Goal: Learn about a topic: Learn about a topic

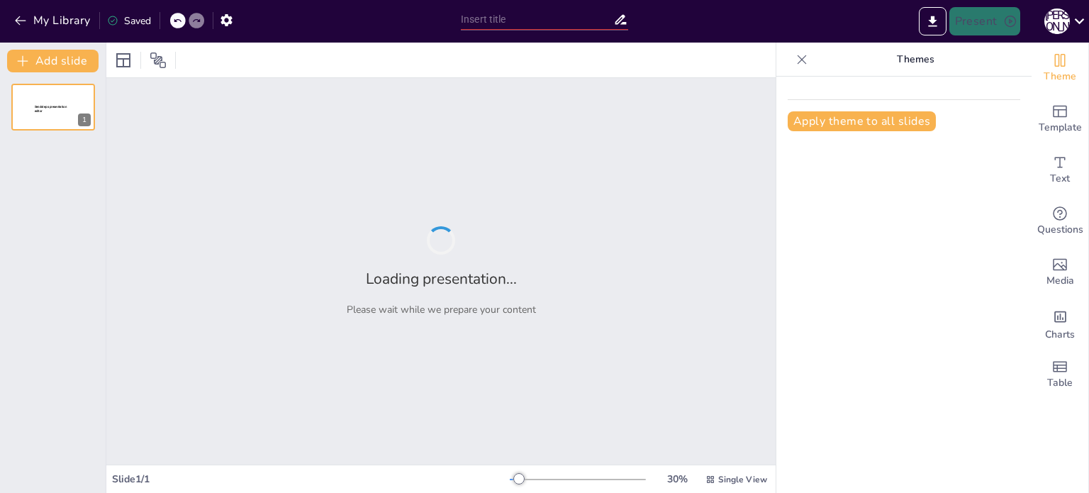
type input "Білки, їхня структурна організація та основні функції."
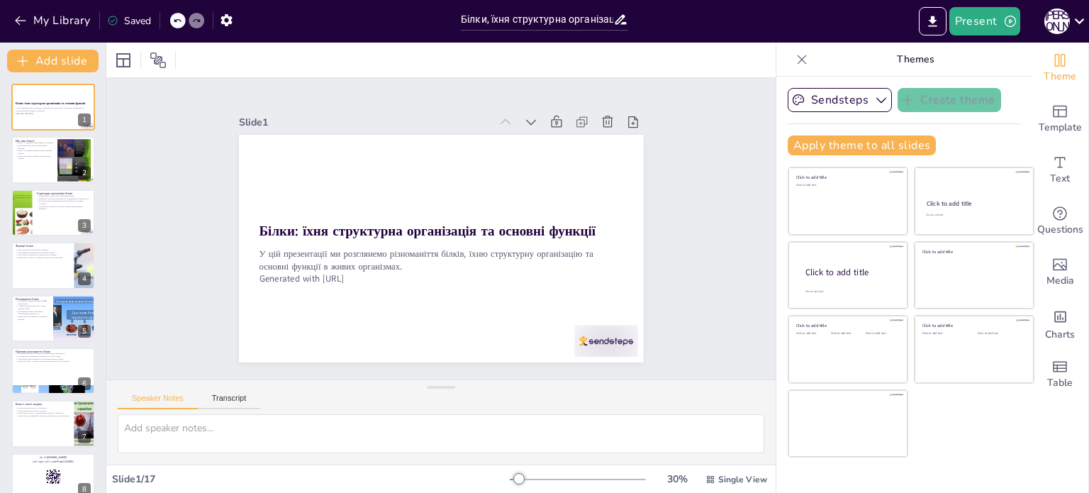
checkbox input "true"
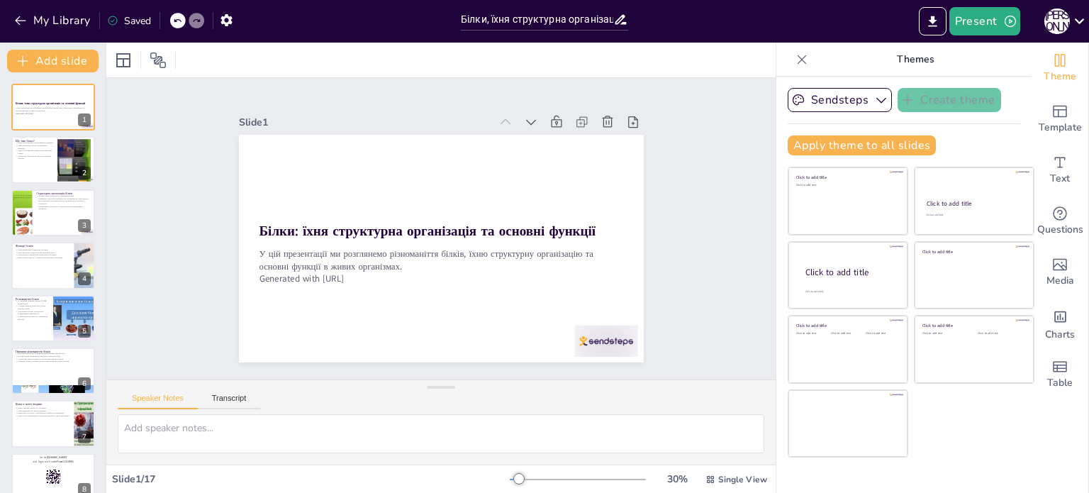
checkbox input "true"
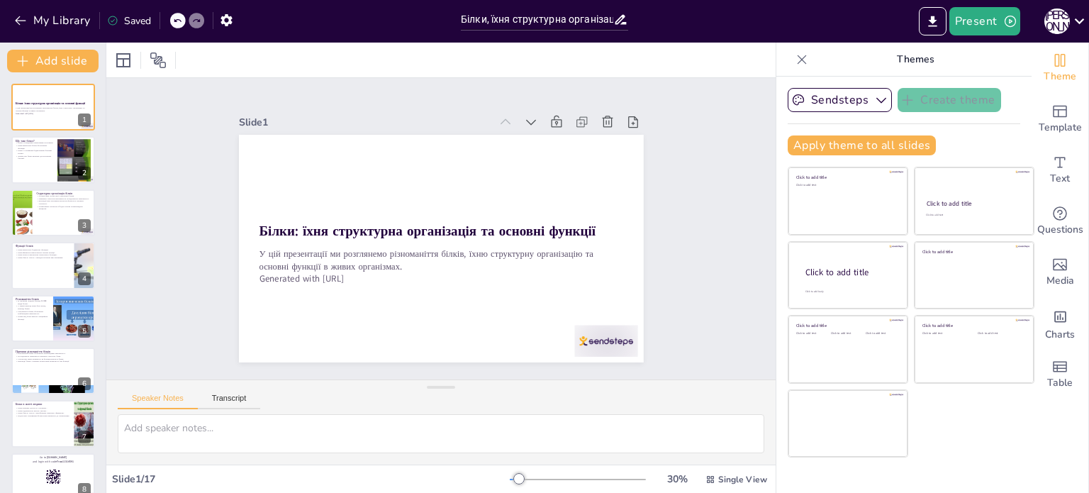
checkbox input "true"
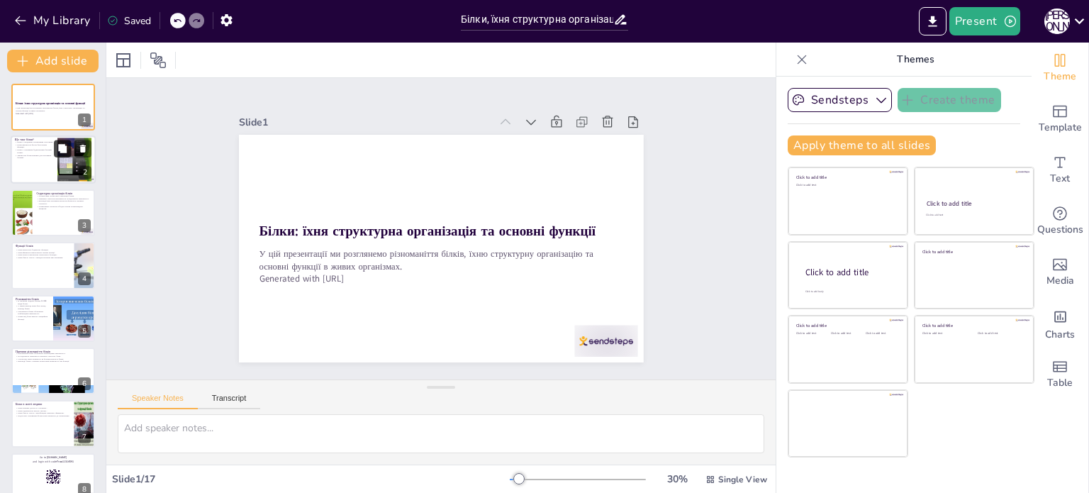
click at [56, 147] on button at bounding box center [62, 148] width 17 height 17
type textarea "Білки складаються з амінокислот, які з'єднуються між собою, формуючи різноманіт…"
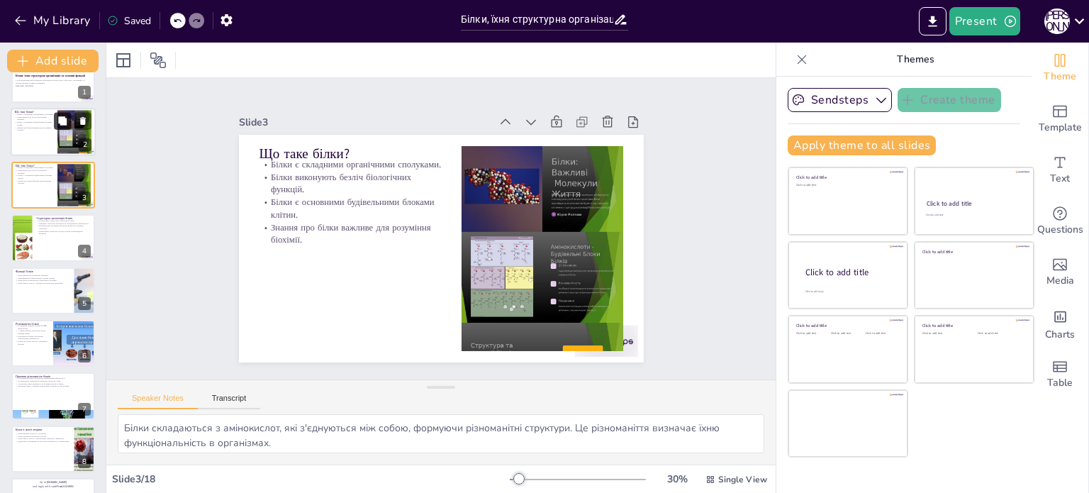
checkbox input "true"
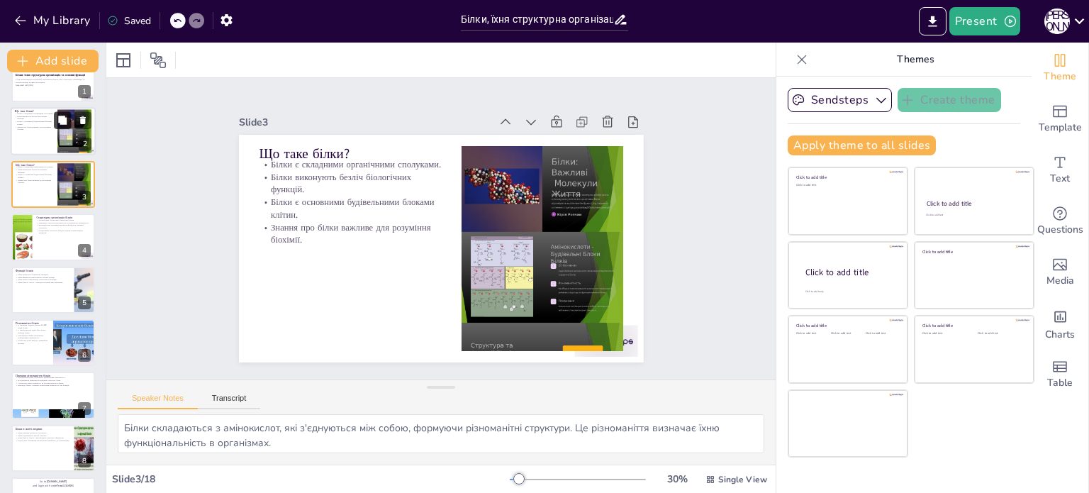
checkbox input "true"
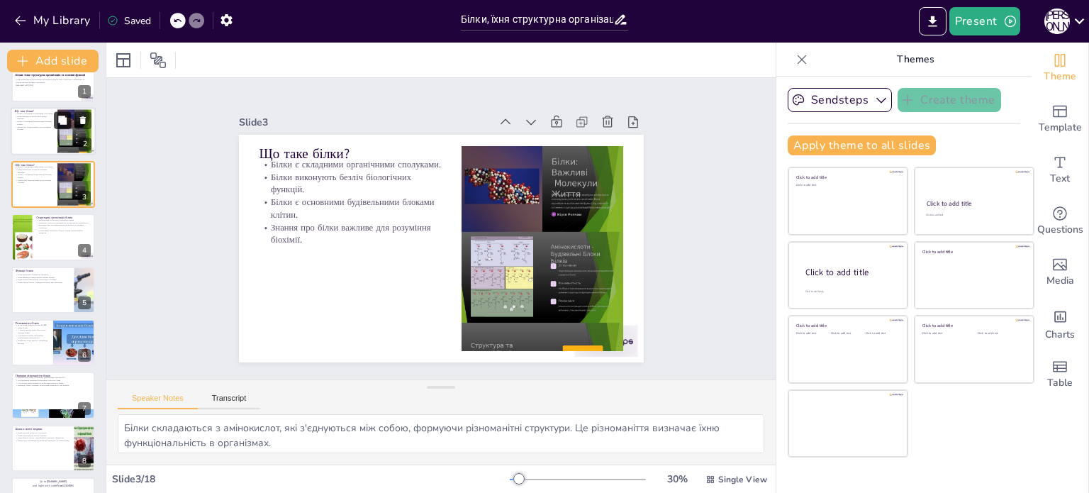
scroll to position [57, 0]
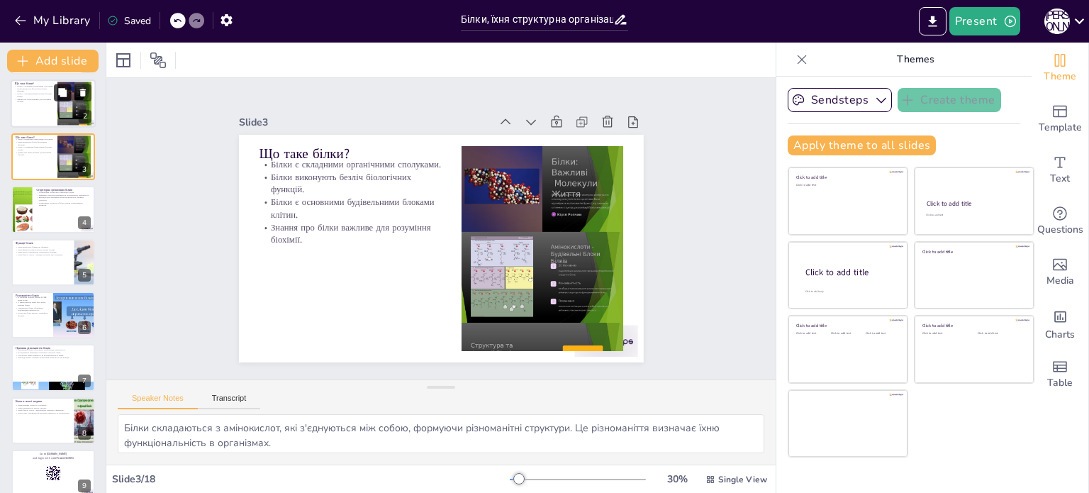
checkbox input "true"
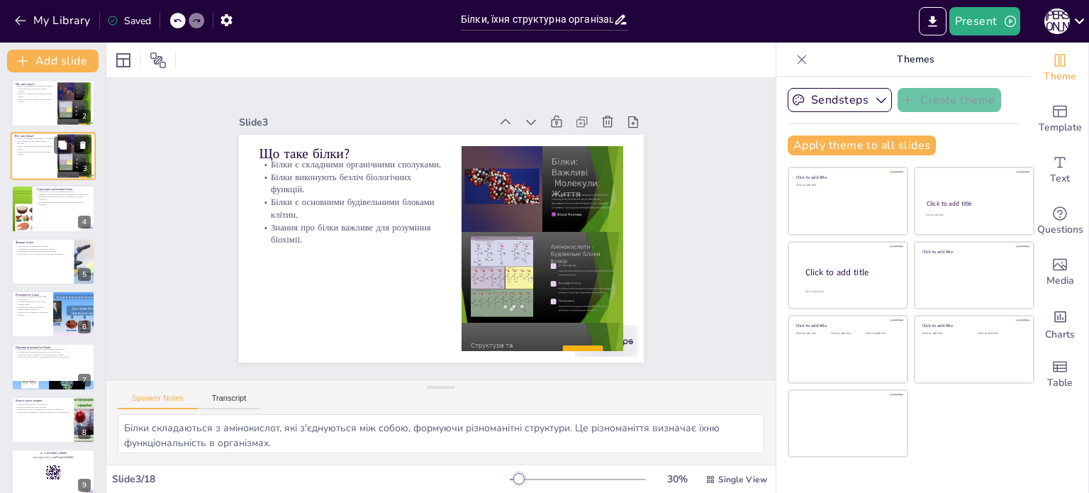
checkbox input "true"
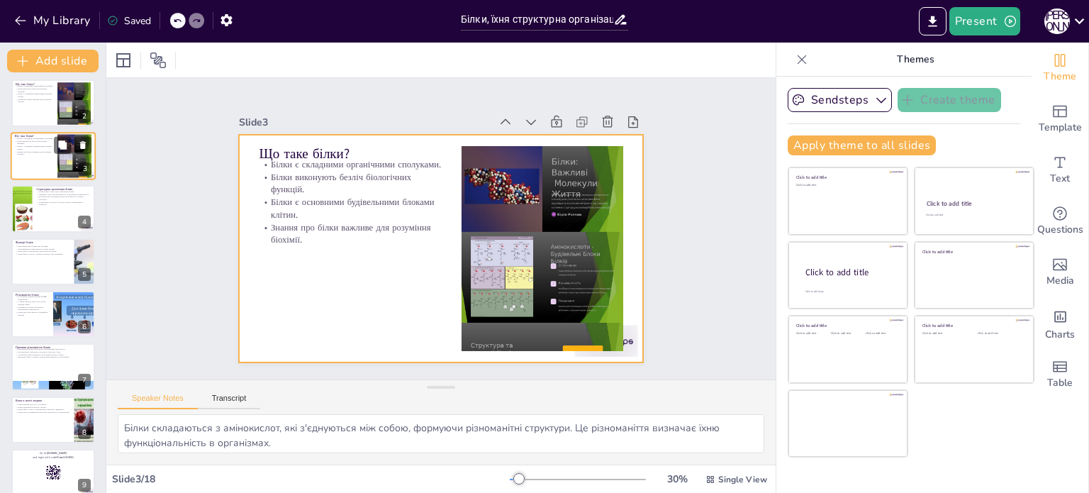
click at [53, 158] on div at bounding box center [53, 156] width 85 height 48
checkbox input "true"
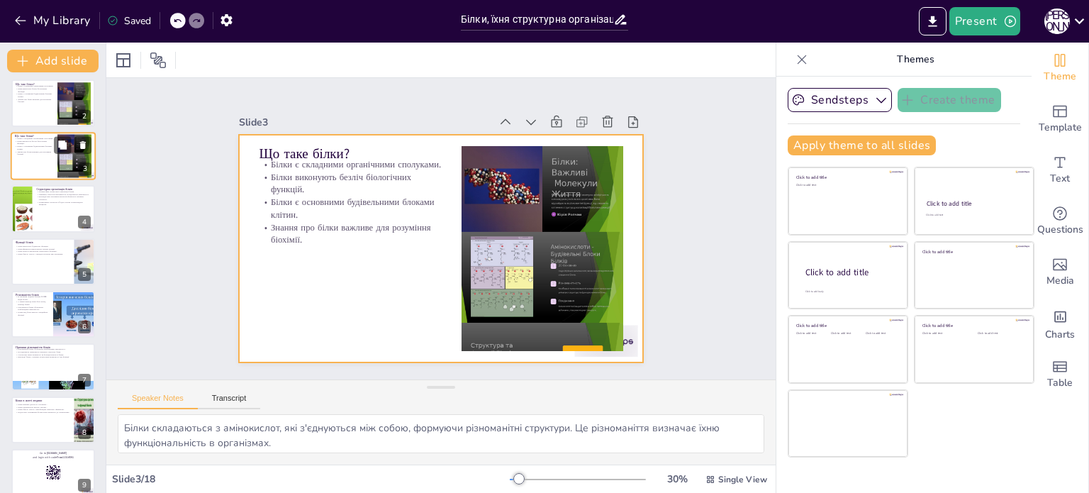
checkbox input "true"
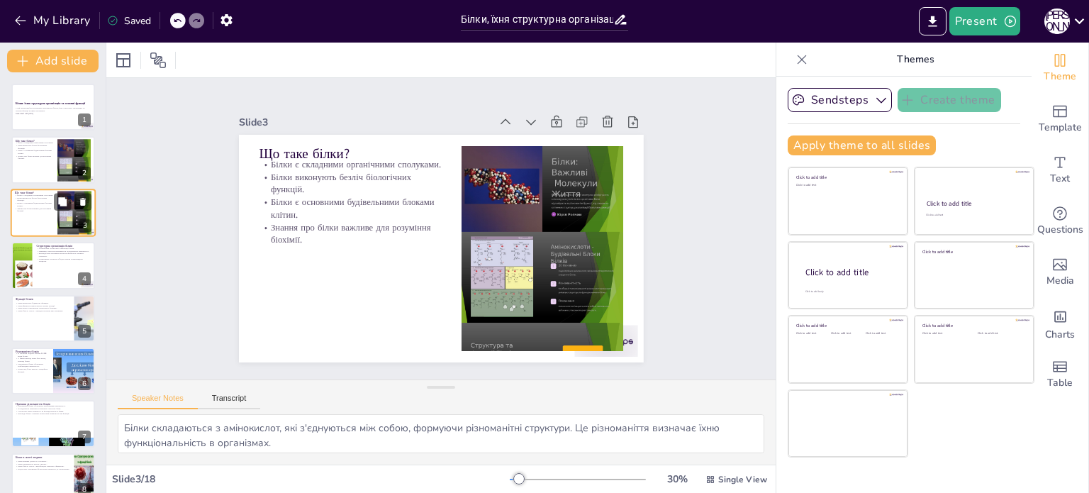
checkbox input "true"
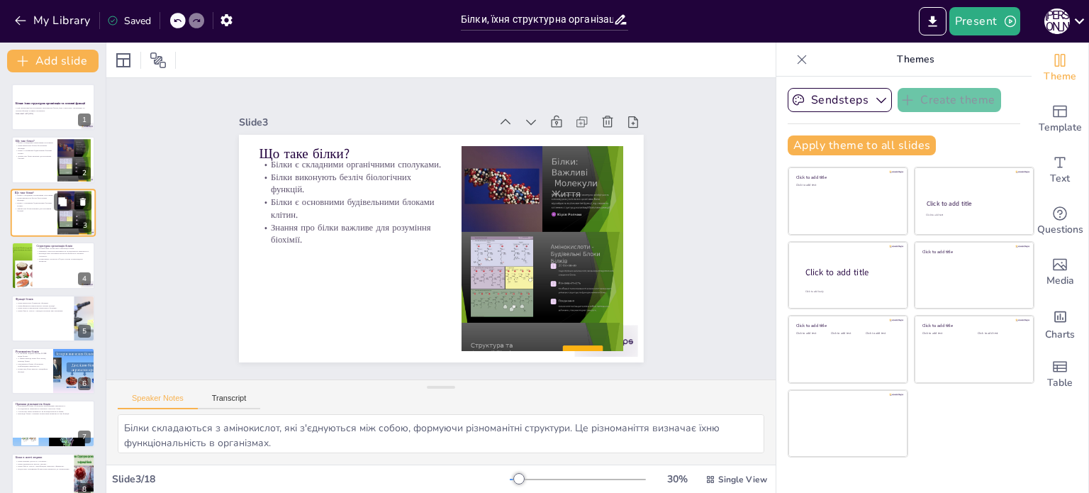
checkbox input "true"
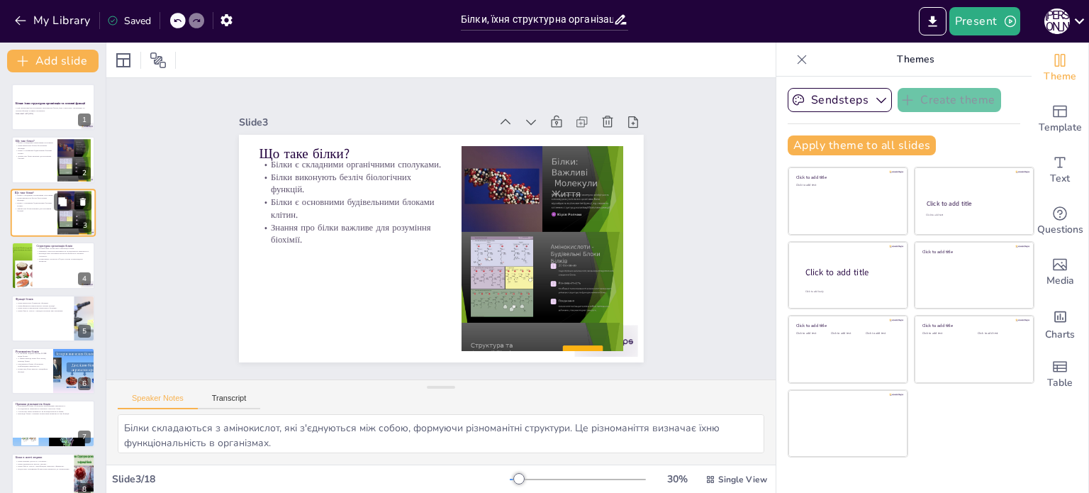
checkbox input "true"
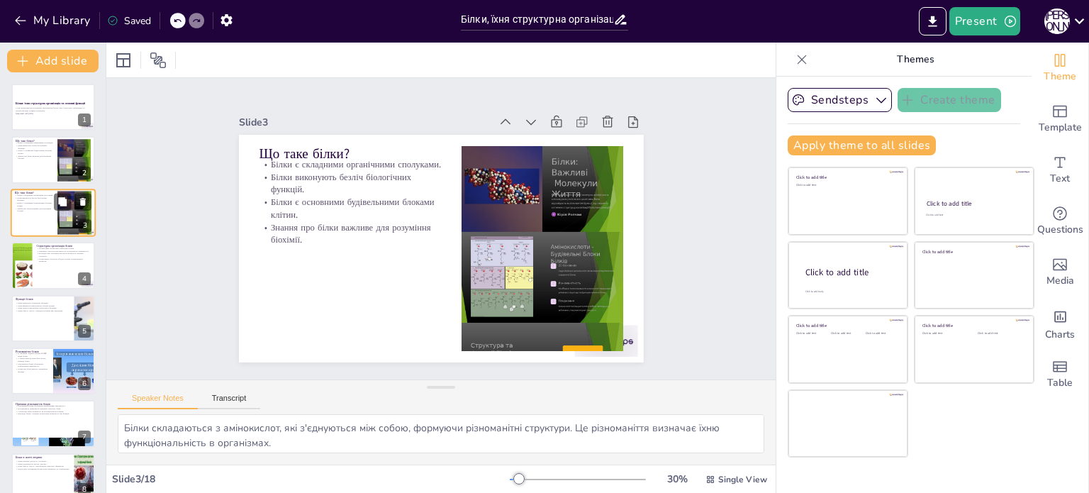
checkbox input "true"
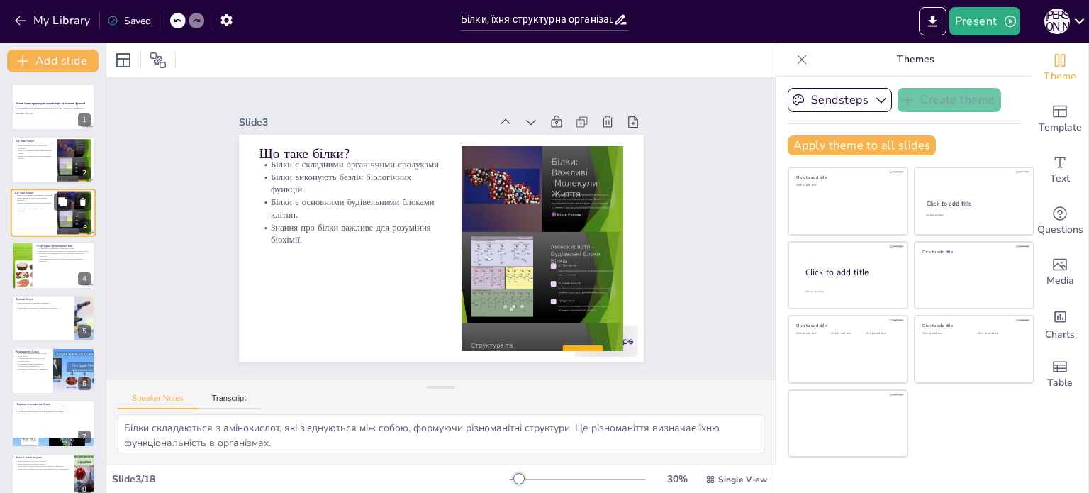
checkbox input "true"
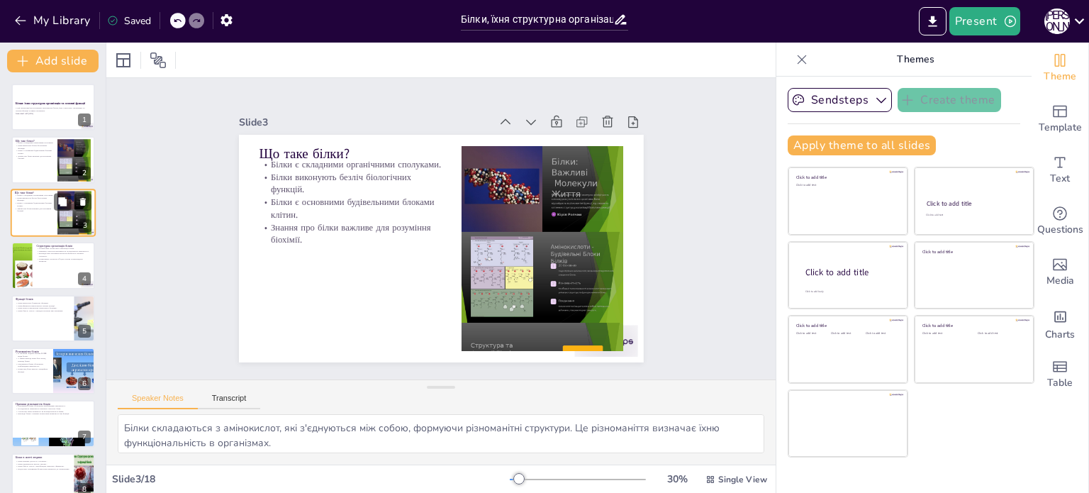
checkbox input "true"
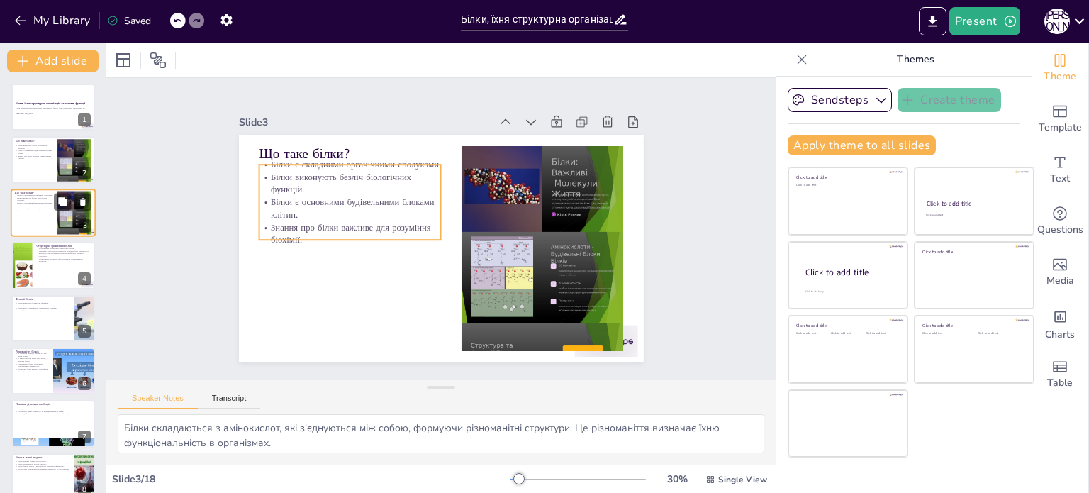
checkbox input "true"
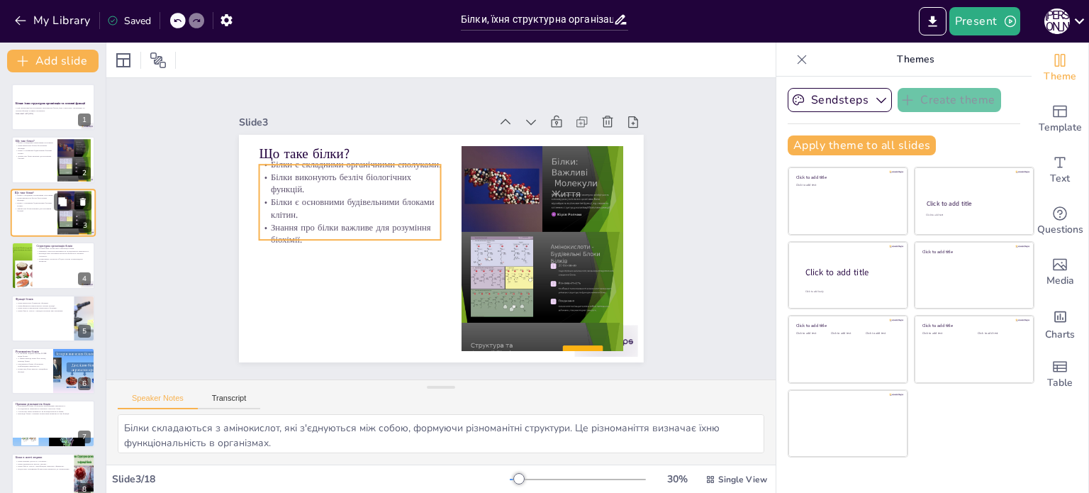
checkbox input "true"
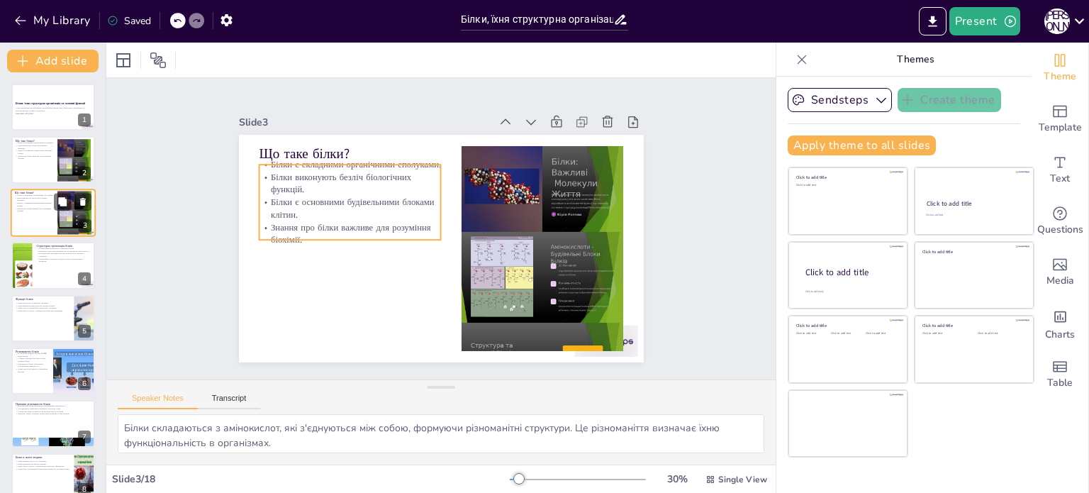
click at [48, 210] on p "Знання про білки важливе для розуміння біохімії." at bounding box center [34, 209] width 38 height 5
checkbox input "true"
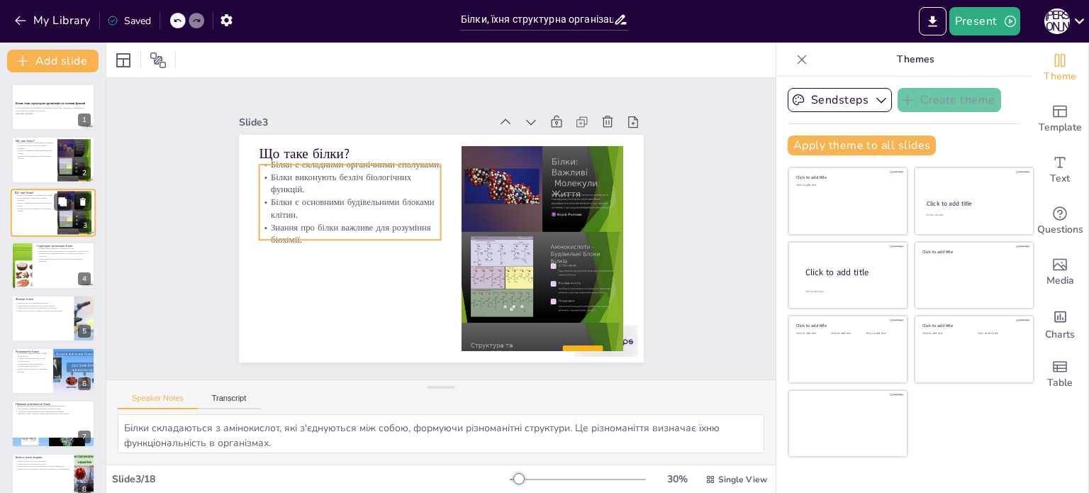
checkbox input "true"
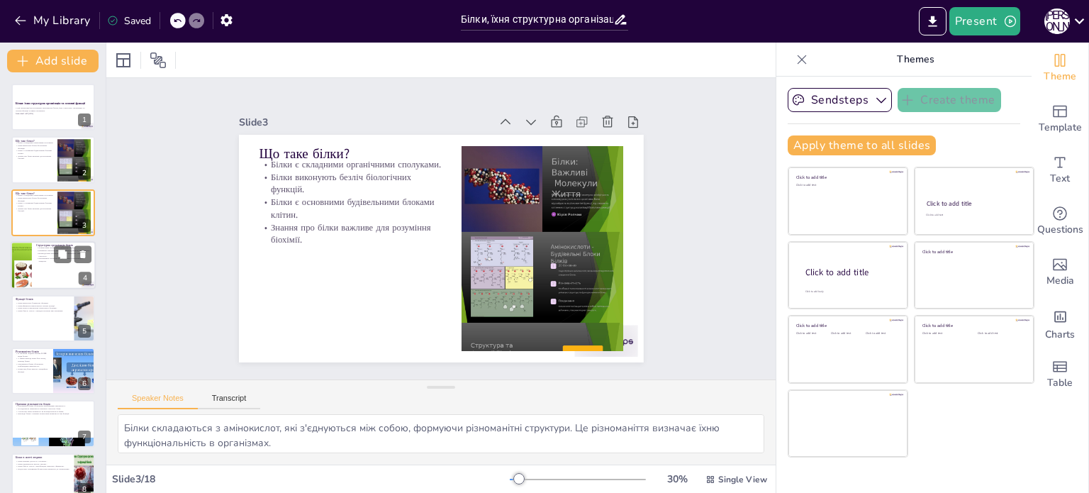
checkbox input "true"
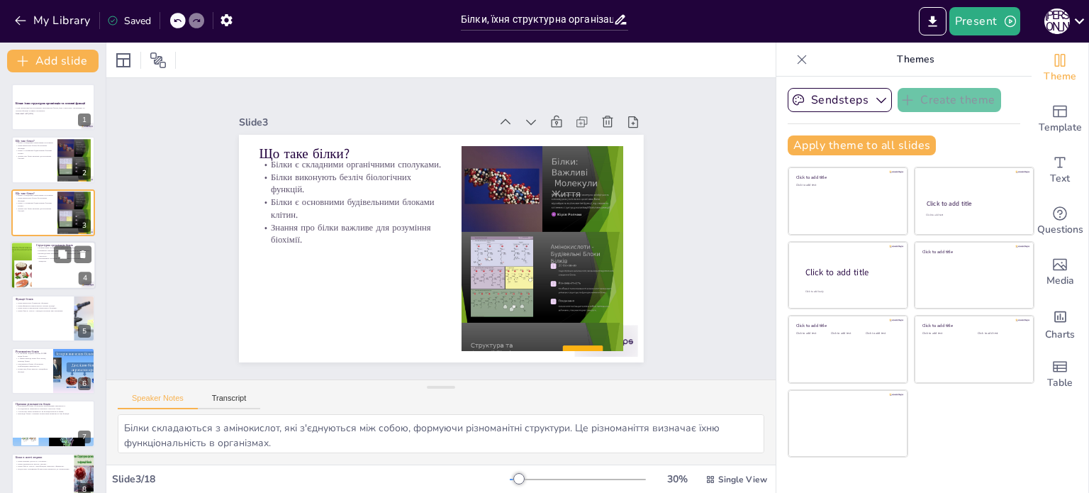
checkbox input "true"
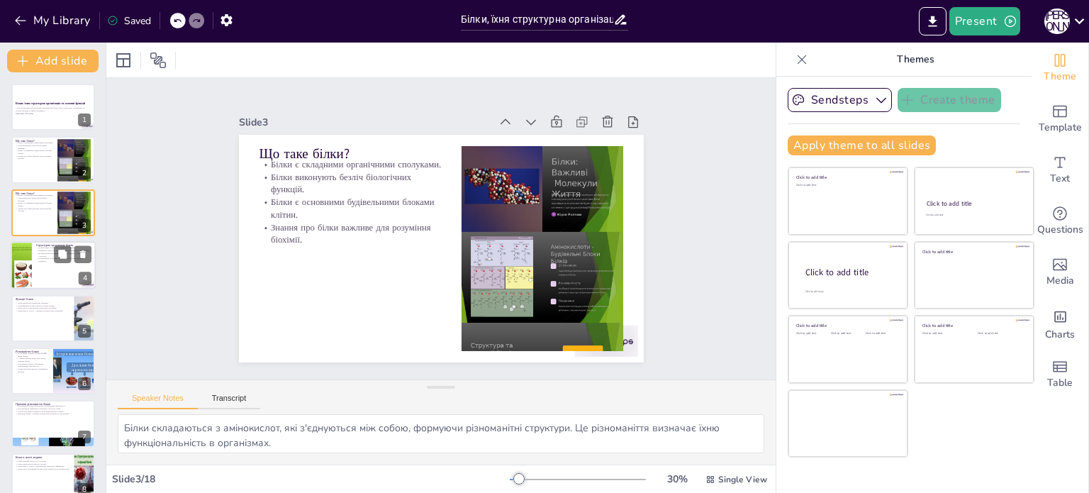
checkbox input "true"
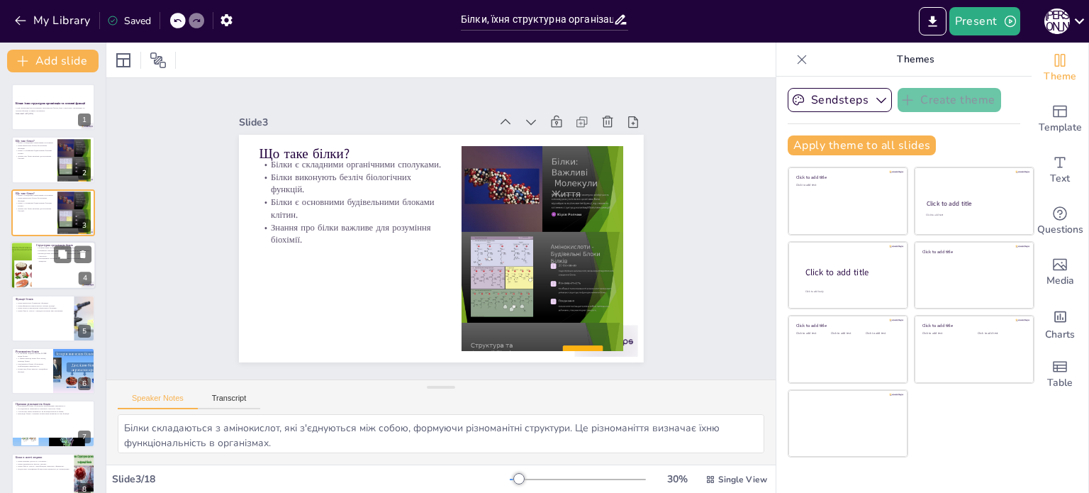
checkbox input "true"
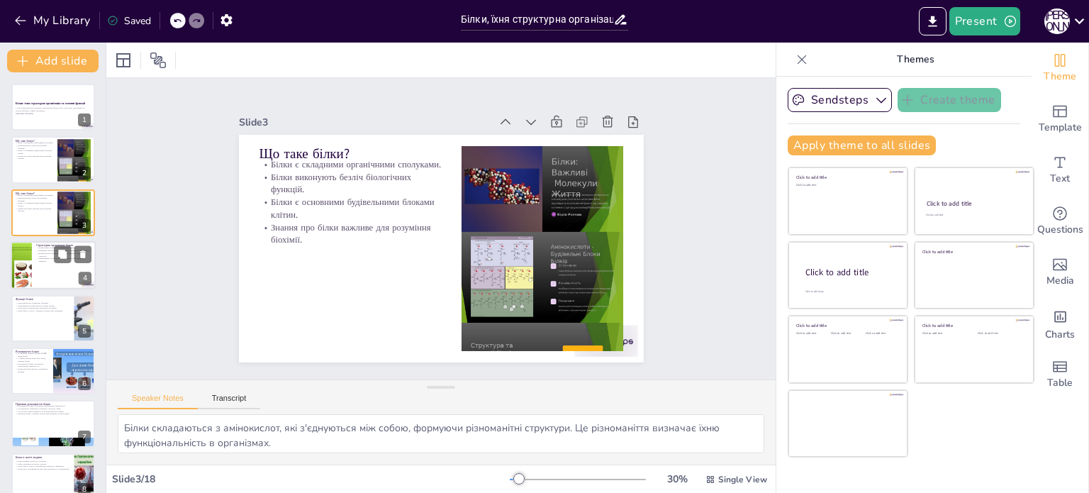
checkbox input "true"
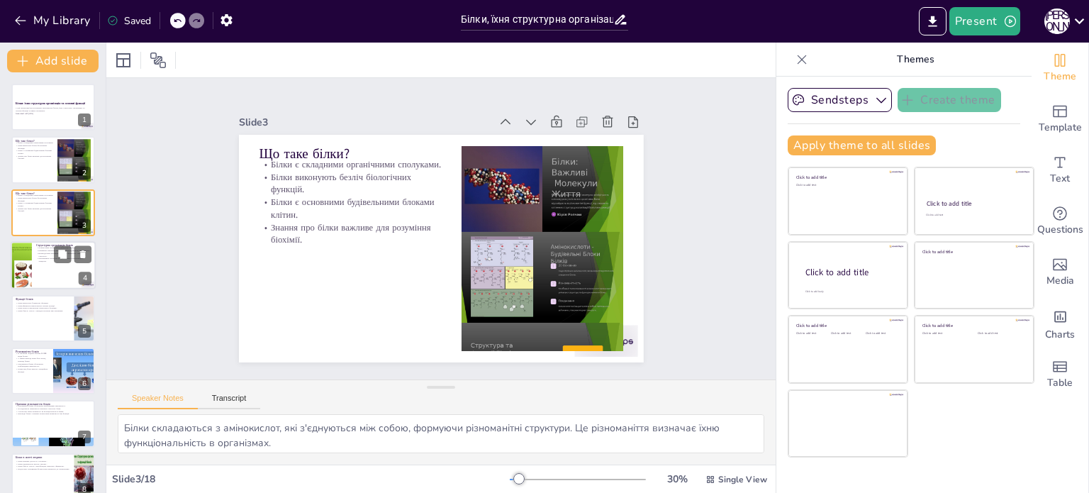
click at [48, 266] on div at bounding box center [53, 265] width 85 height 48
type textarea "Розуміння цих рівнів є критично важливим для визначення того, як білки виконуют…"
checkbox input "true"
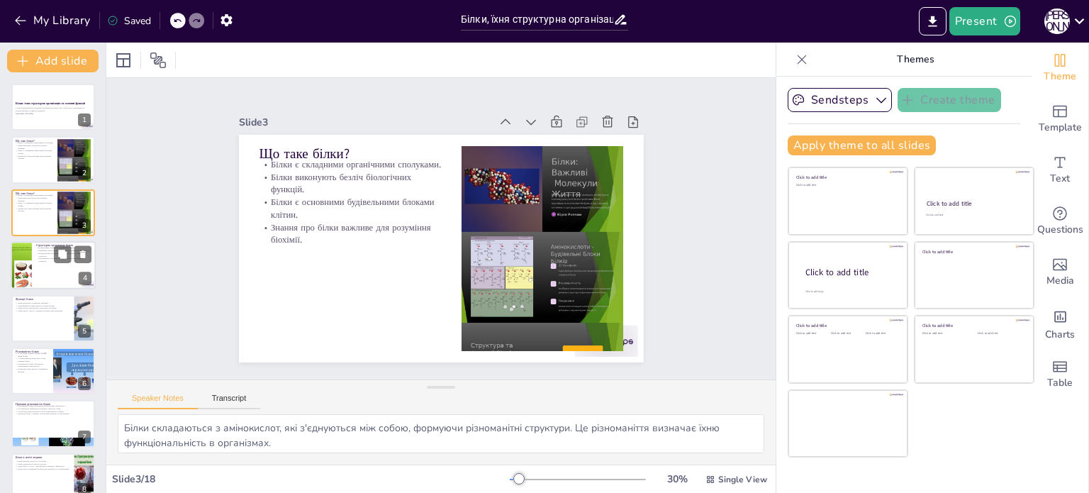
checkbox input "true"
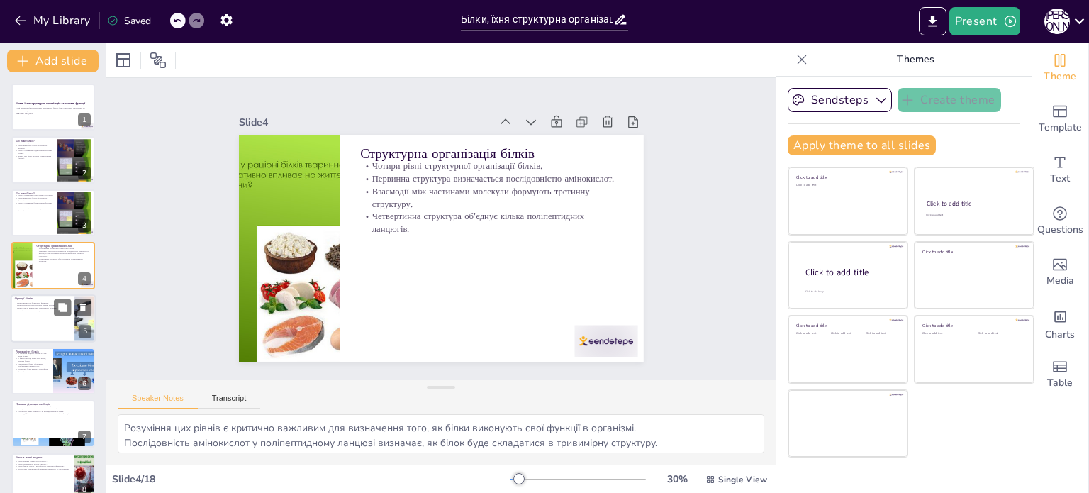
checkbox input "true"
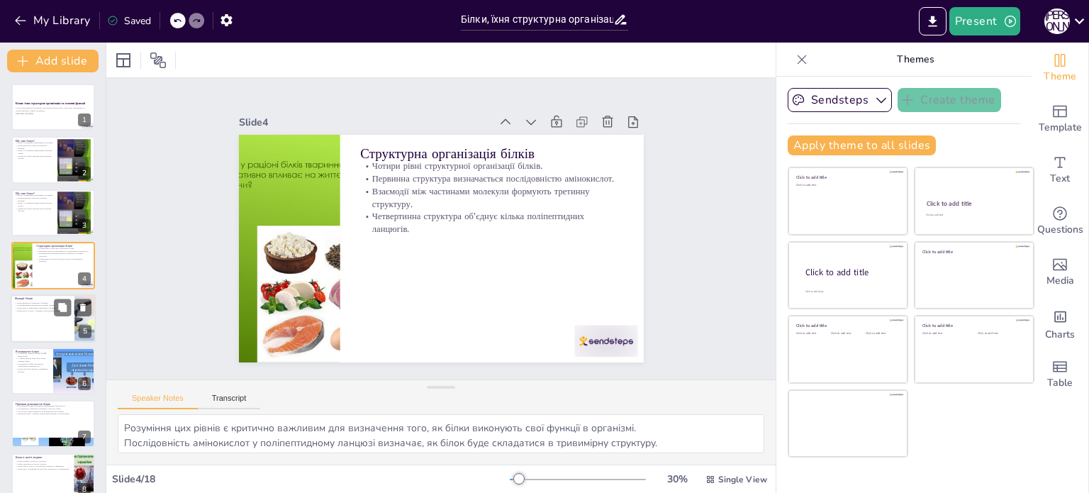
checkbox input "true"
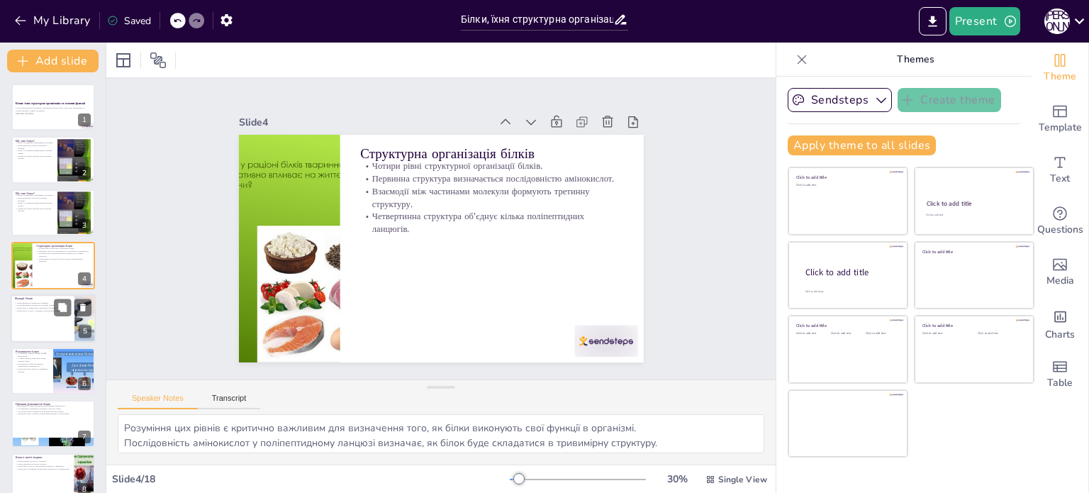
checkbox input "true"
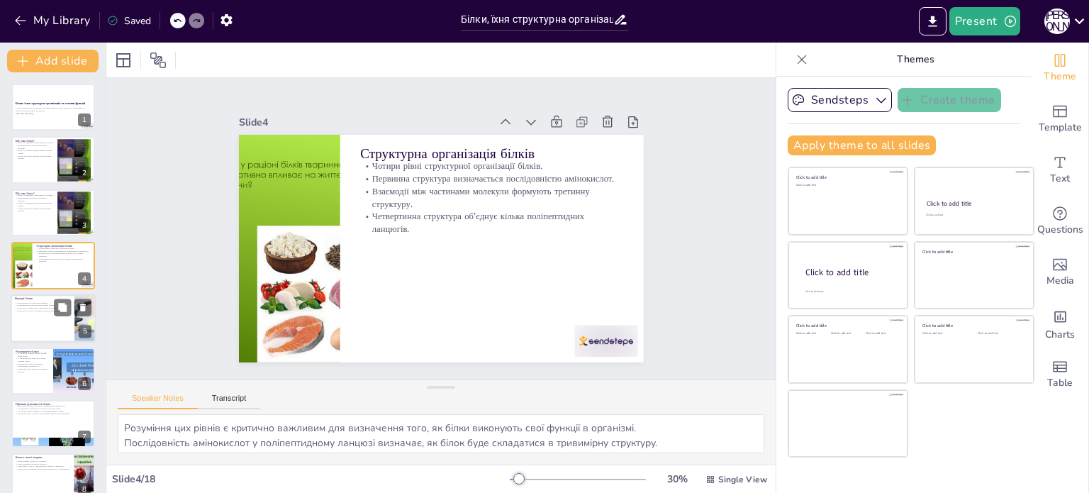
checkbox input "true"
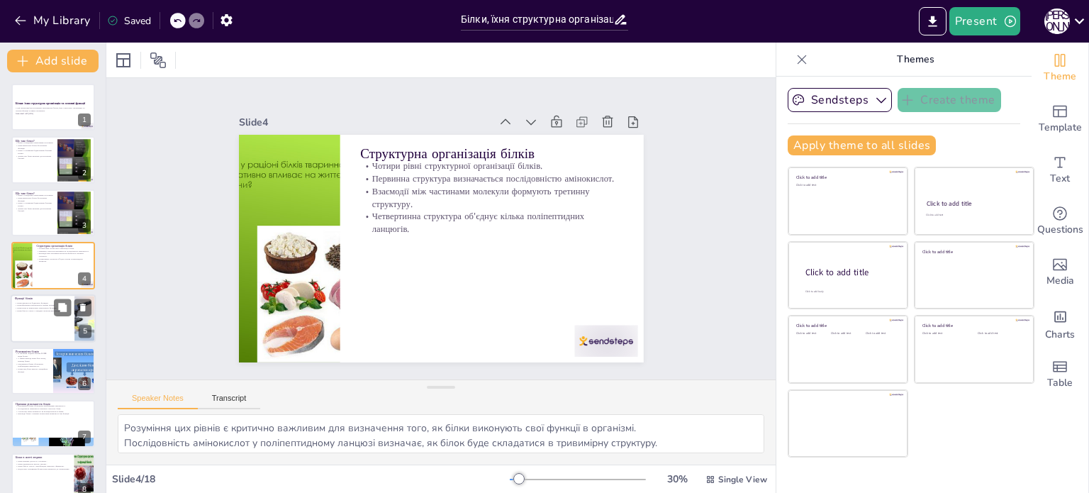
click at [34, 319] on div at bounding box center [53, 318] width 85 height 48
type textarea "Білки формують структуру клітин і тканин, забезпечуючи їхню цілісність і функці…"
checkbox input "true"
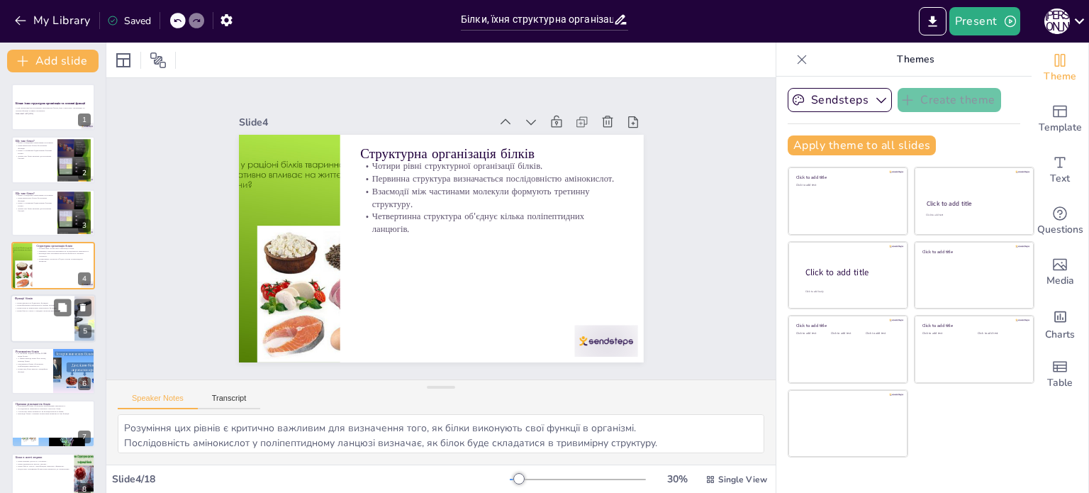
checkbox input "true"
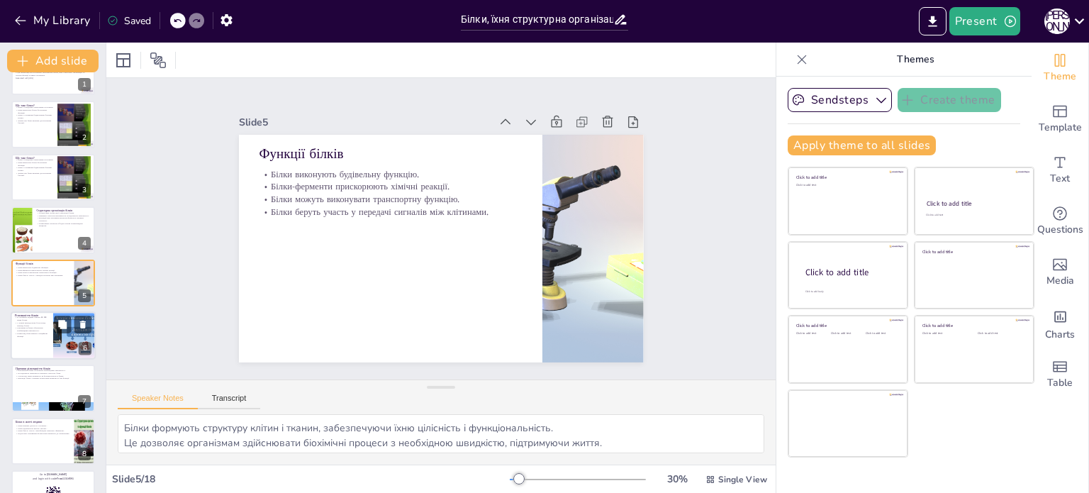
checkbox input "true"
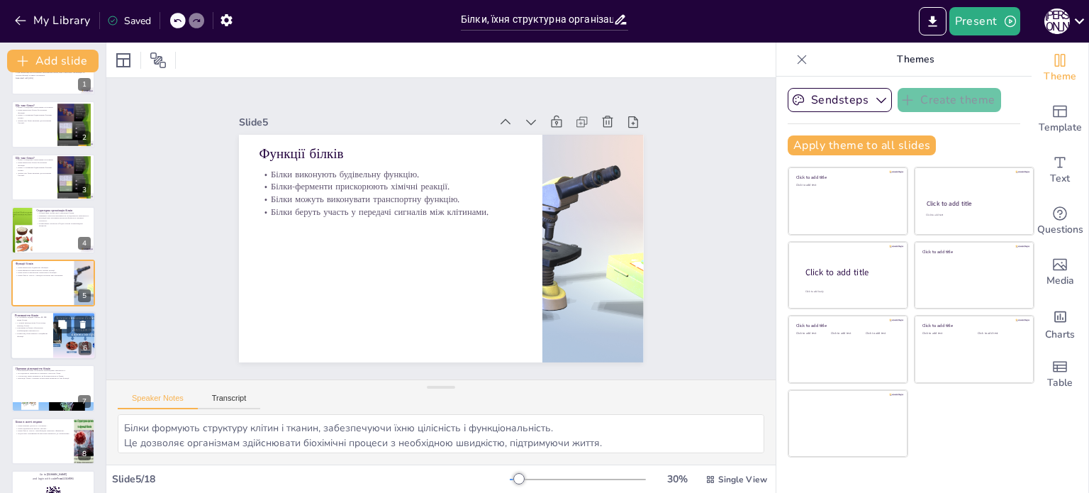
checkbox input "true"
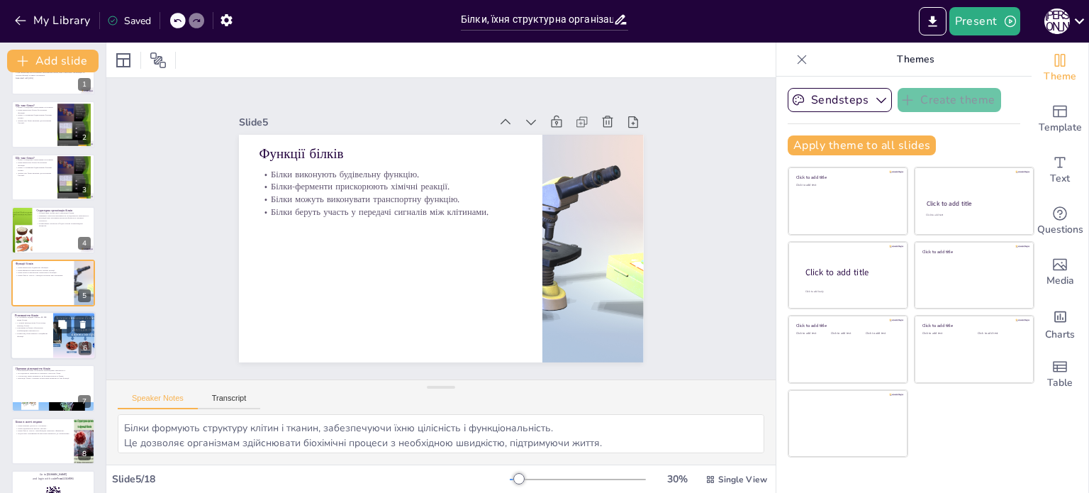
checkbox input "true"
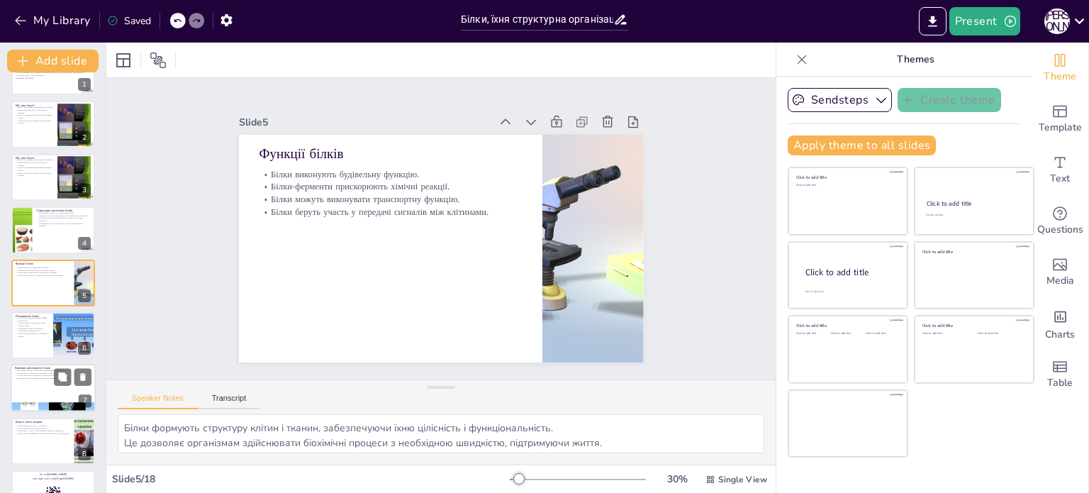
checkbox input "true"
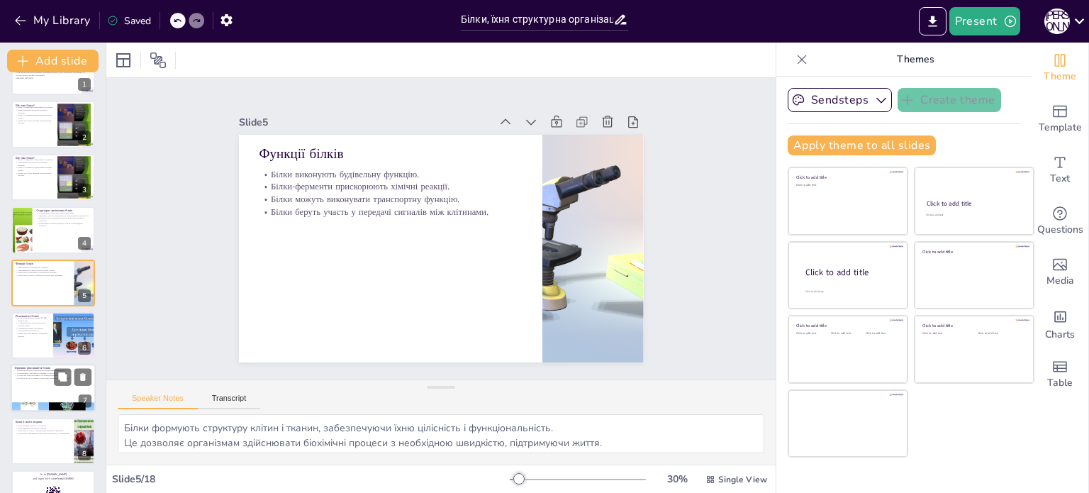
checkbox input "true"
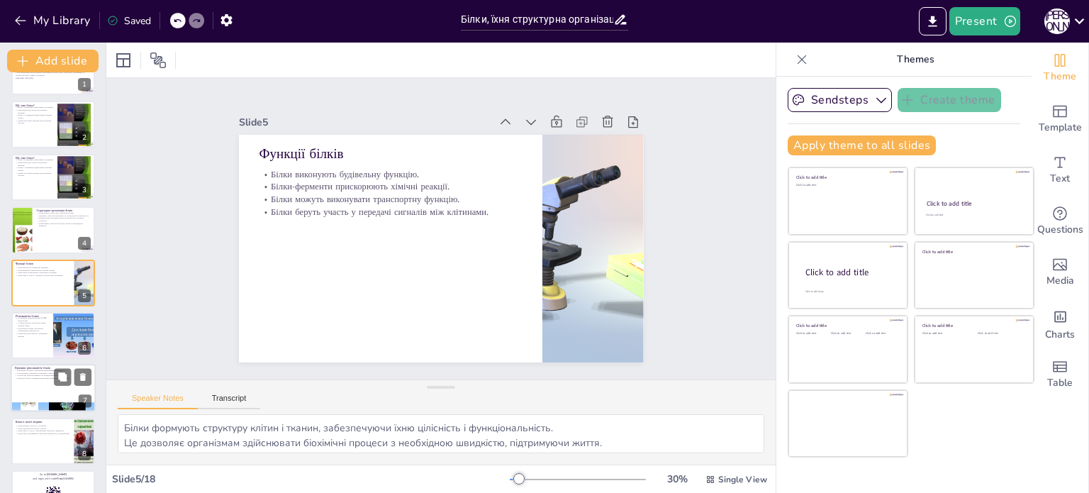
checkbox input "true"
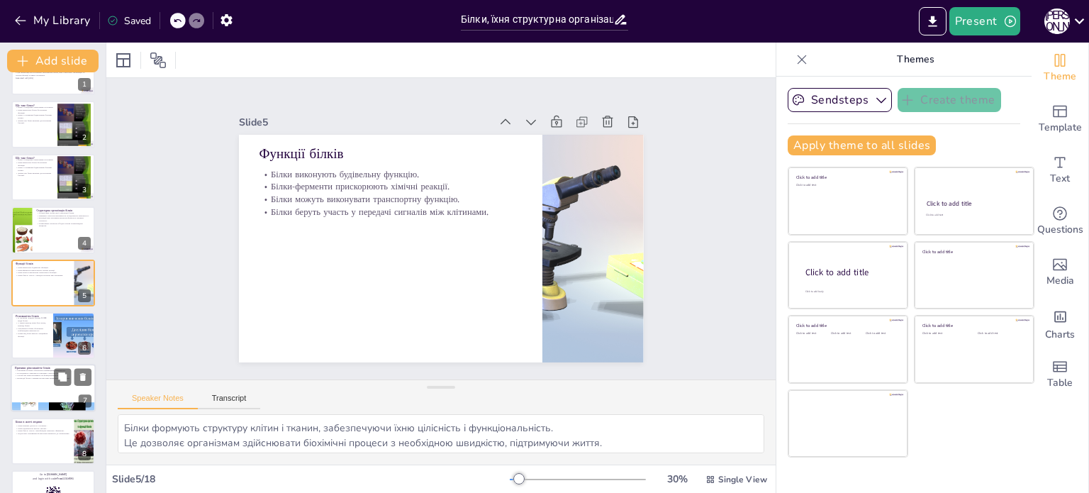
checkbox input "true"
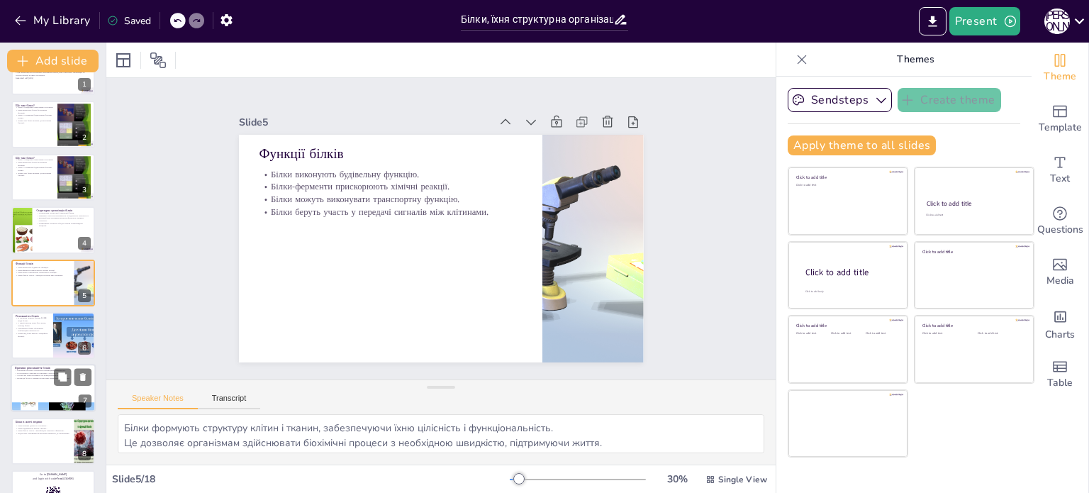
checkbox input "true"
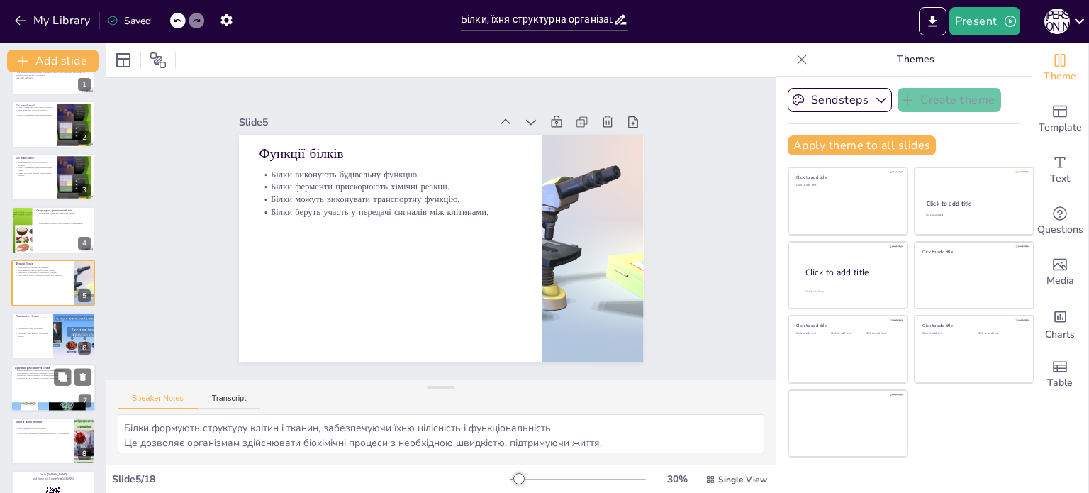
checkbox input "true"
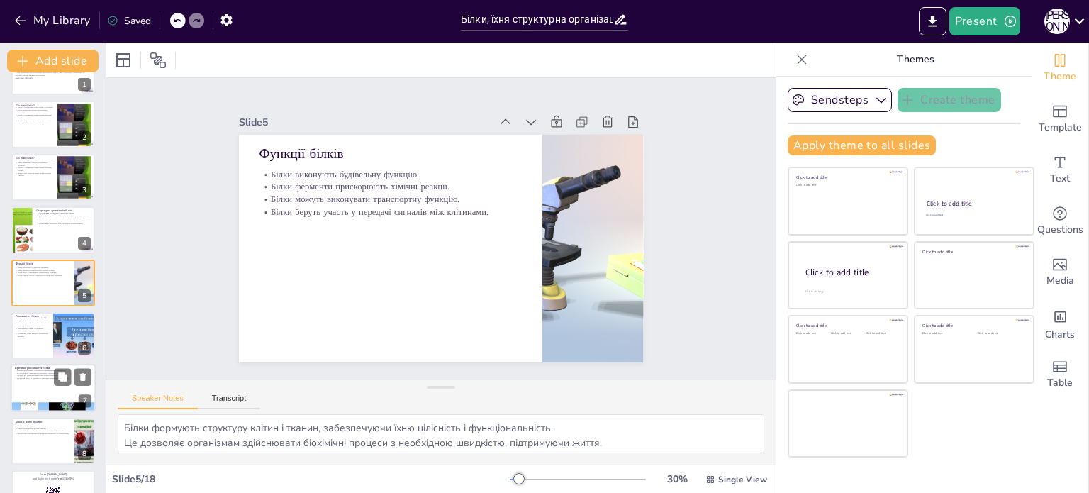
checkbox input "true"
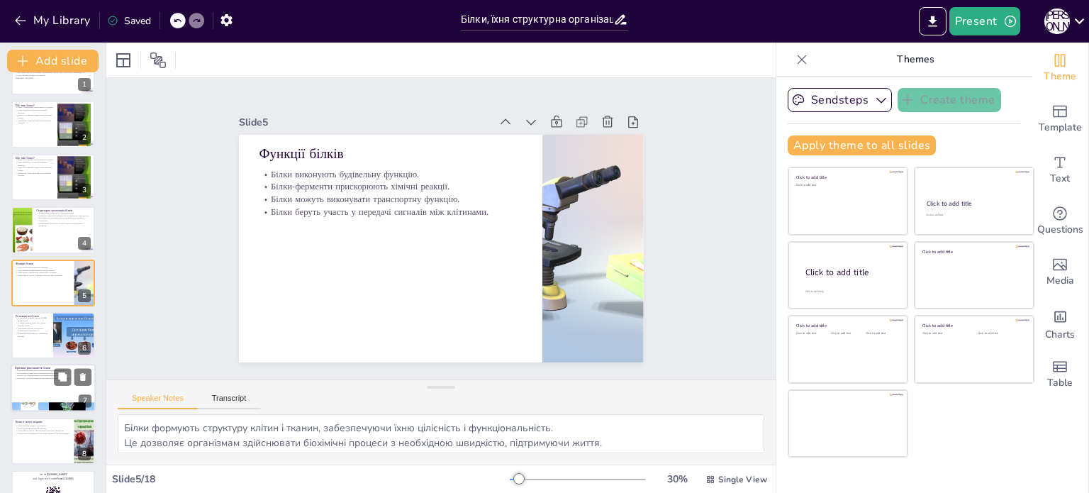
checkbox input "true"
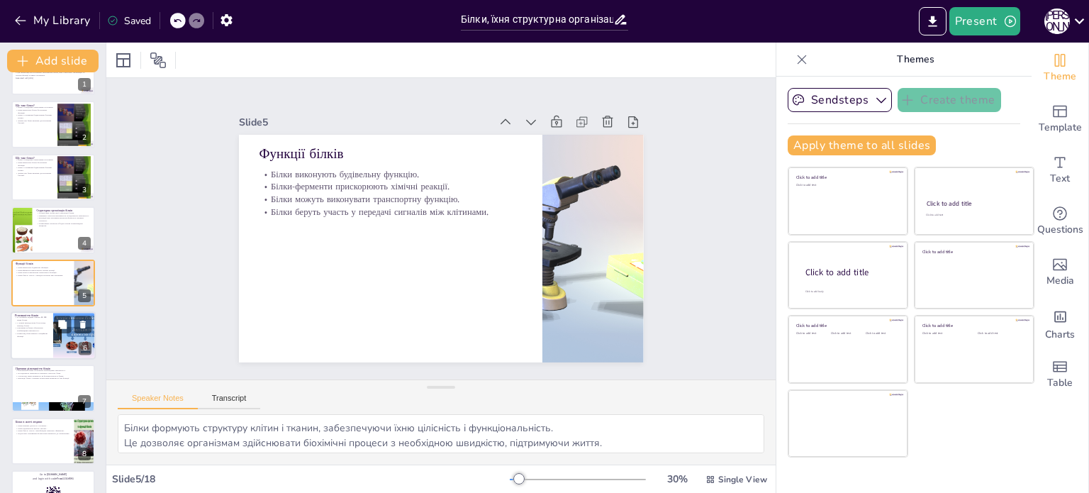
click at [24, 321] on p "У живій природі може бути понад мільярд білків." at bounding box center [32, 323] width 34 height 5
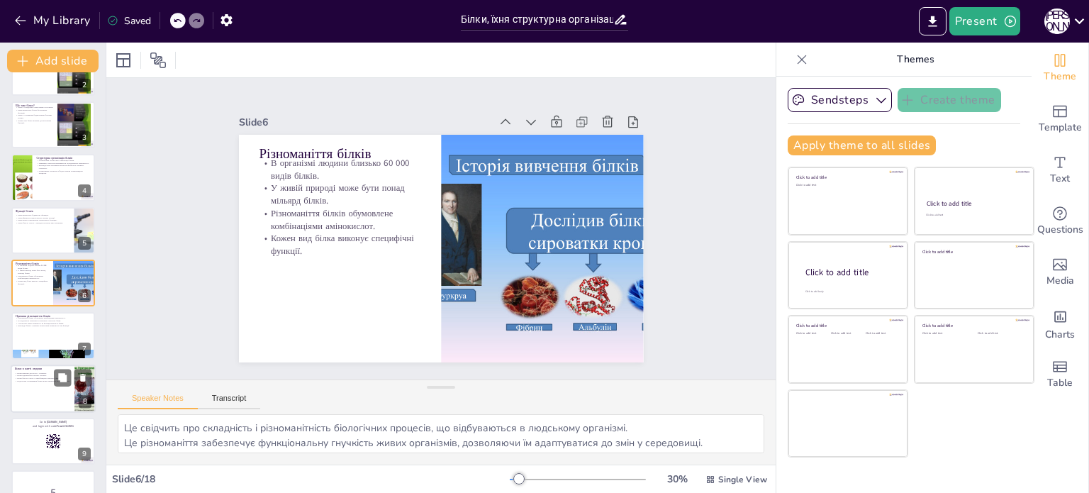
click at [22, 368] on p "Білки в житті людини" at bounding box center [42, 369] width 55 height 4
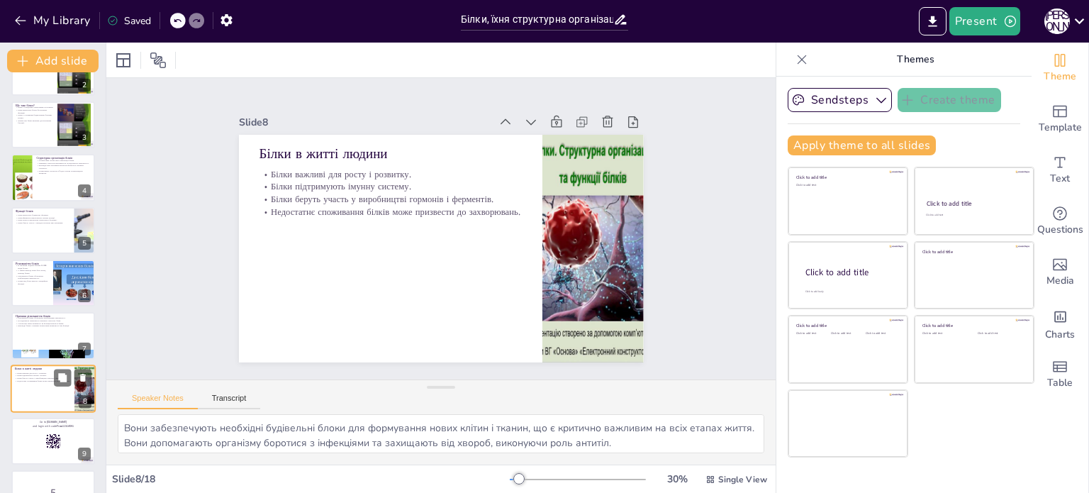
scroll to position [194, 0]
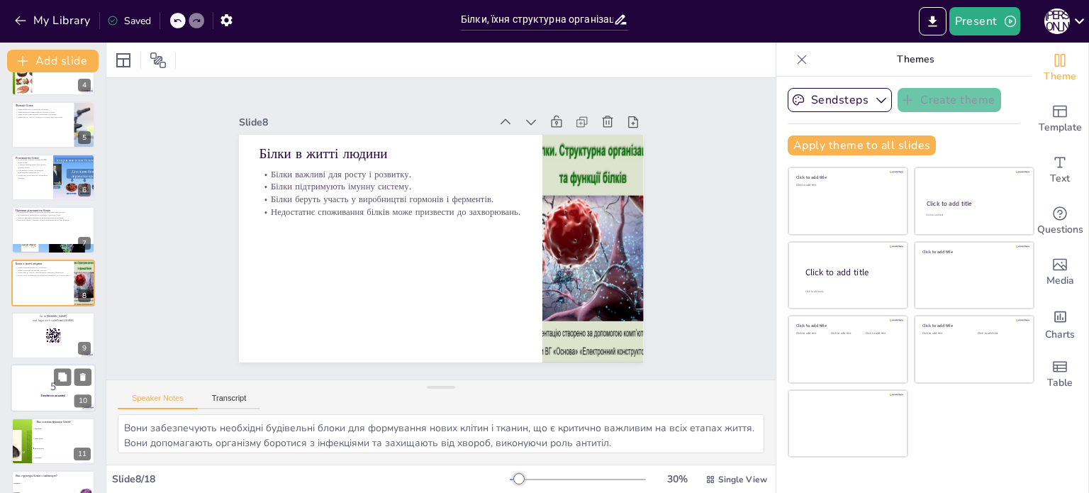
click at [43, 375] on div at bounding box center [53, 388] width 85 height 48
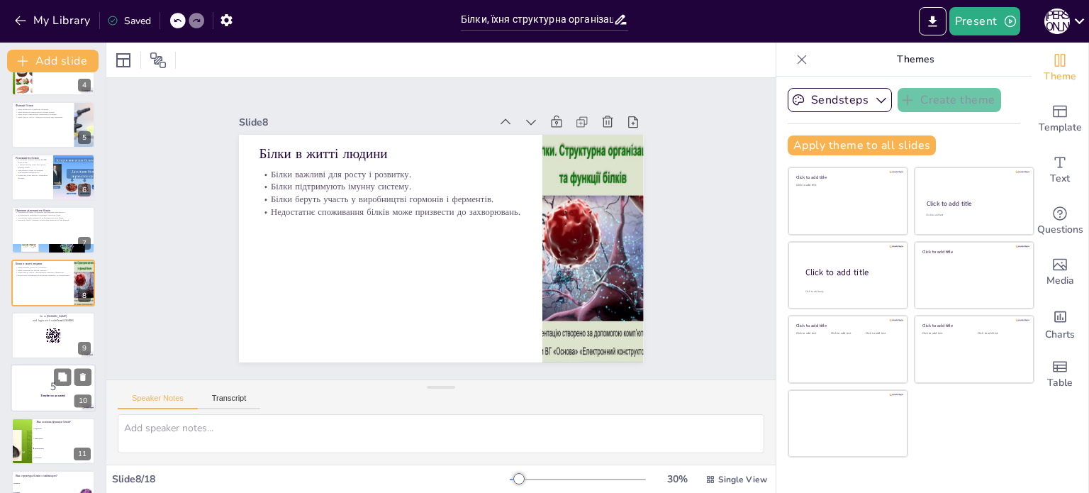
scroll to position [299, 0]
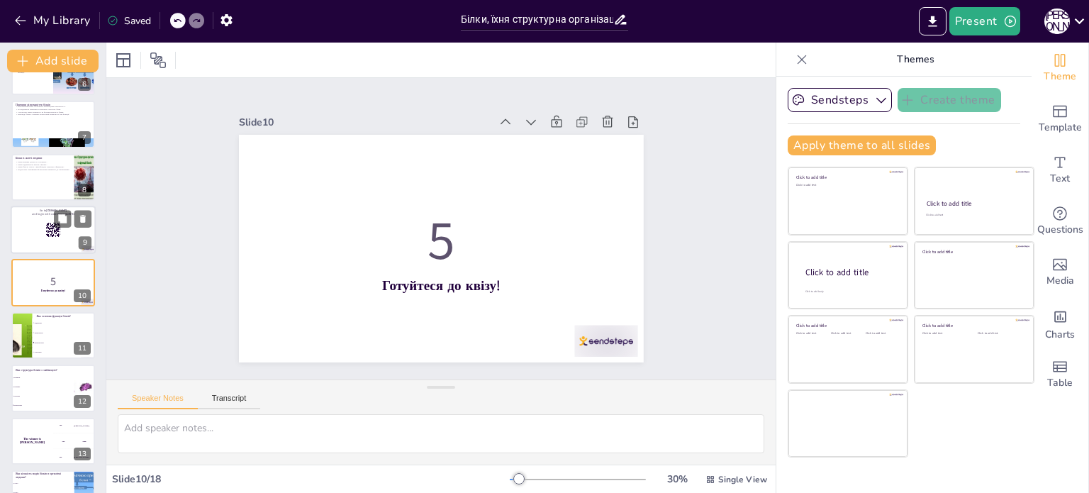
click at [43, 235] on div at bounding box center [53, 230] width 85 height 48
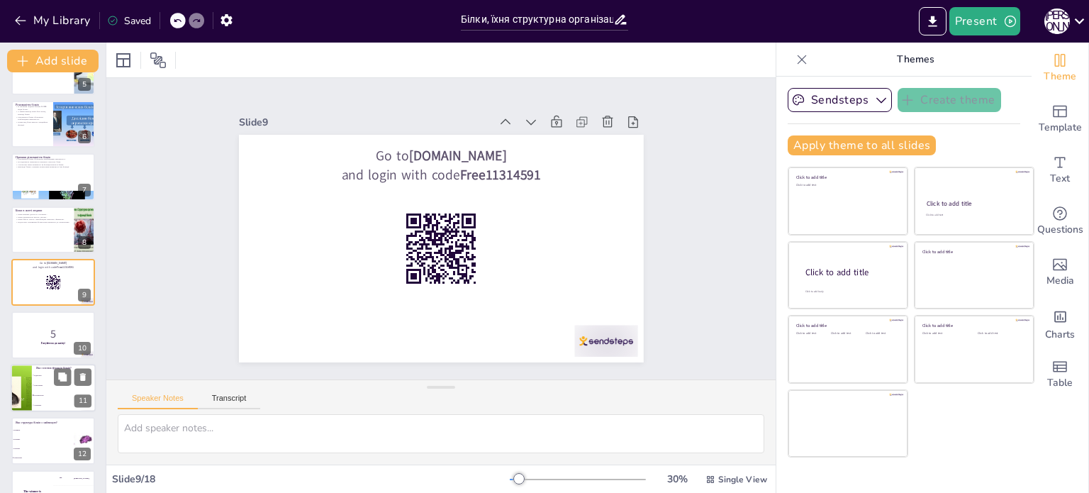
click at [30, 397] on div at bounding box center [21, 388] width 64 height 48
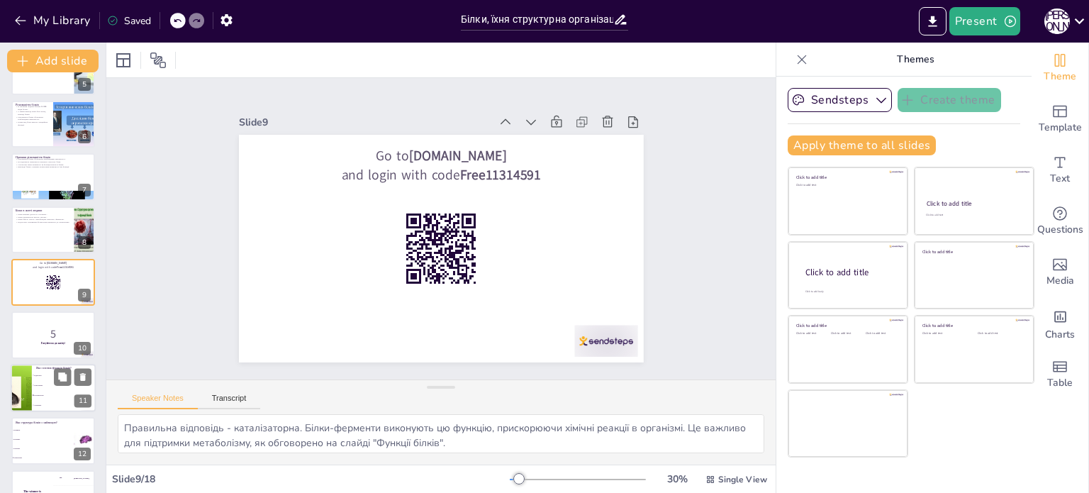
scroll to position [352, 0]
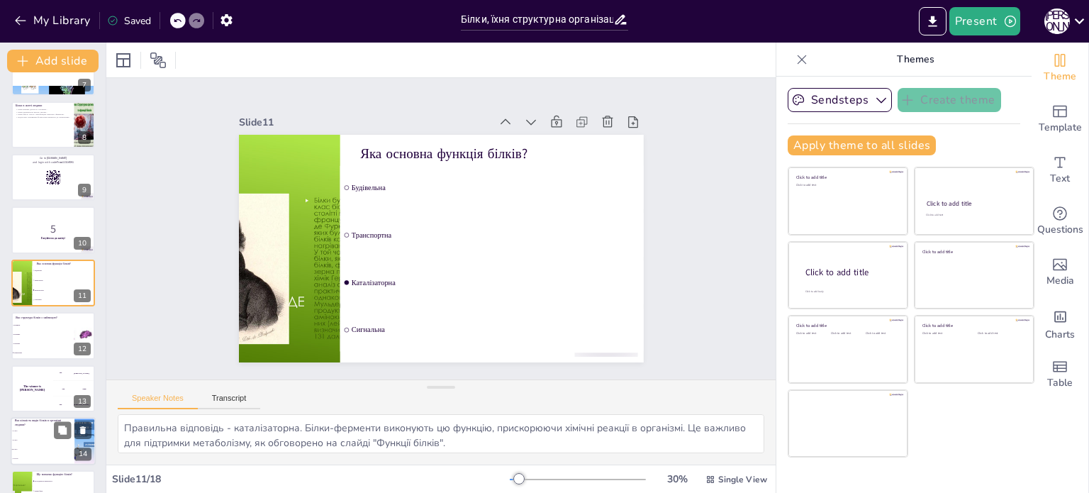
click at [35, 444] on li "60 000" at bounding box center [43, 448] width 64 height 9
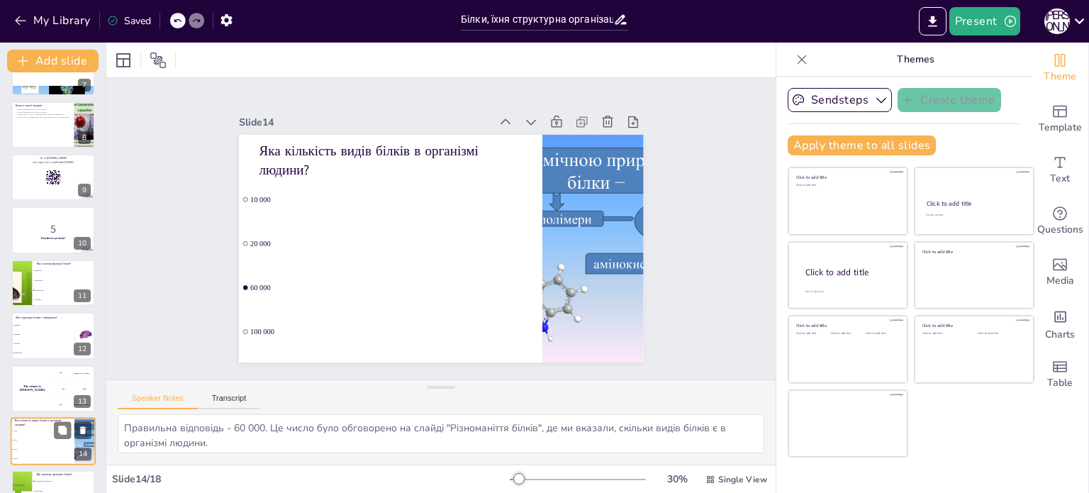
scroll to position [510, 0]
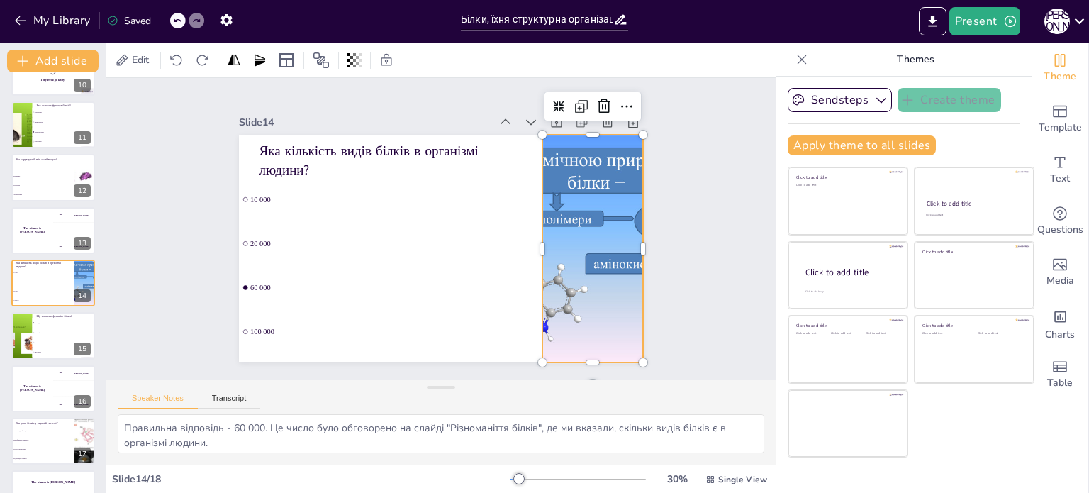
click at [578, 241] on div at bounding box center [551, 333] width 379 height 362
click at [578, 241] on div at bounding box center [579, 294] width 359 height 310
click at [578, 241] on div at bounding box center [562, 321] width 376 height 349
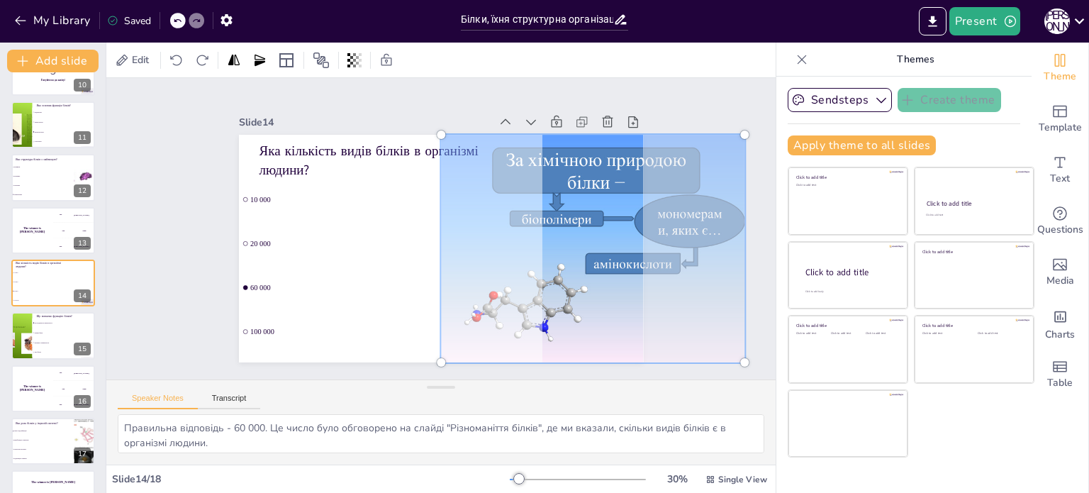
click at [544, 211] on div at bounding box center [405, 378] width 277 height 345
click at [561, 211] on div at bounding box center [579, 294] width 380 height 332
click at [371, 220] on li "20 000" at bounding box center [389, 238] width 306 height 74
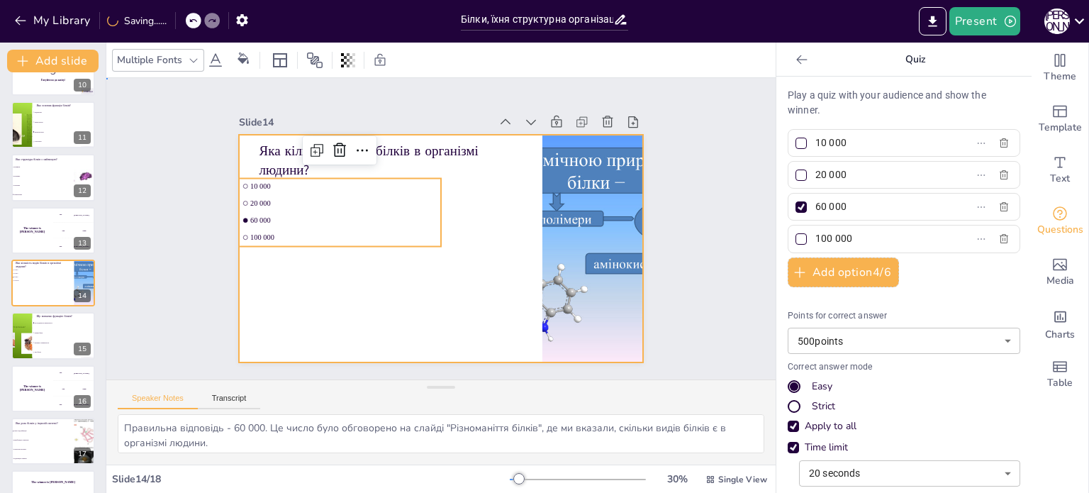
click at [468, 257] on div at bounding box center [428, 245] width 461 height 422
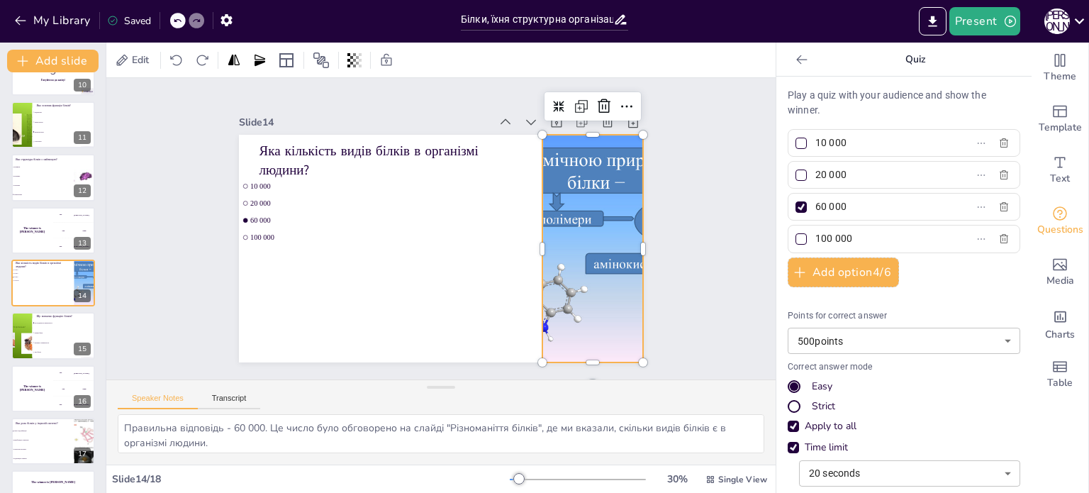
click at [578, 228] on div at bounding box center [579, 294] width 359 height 311
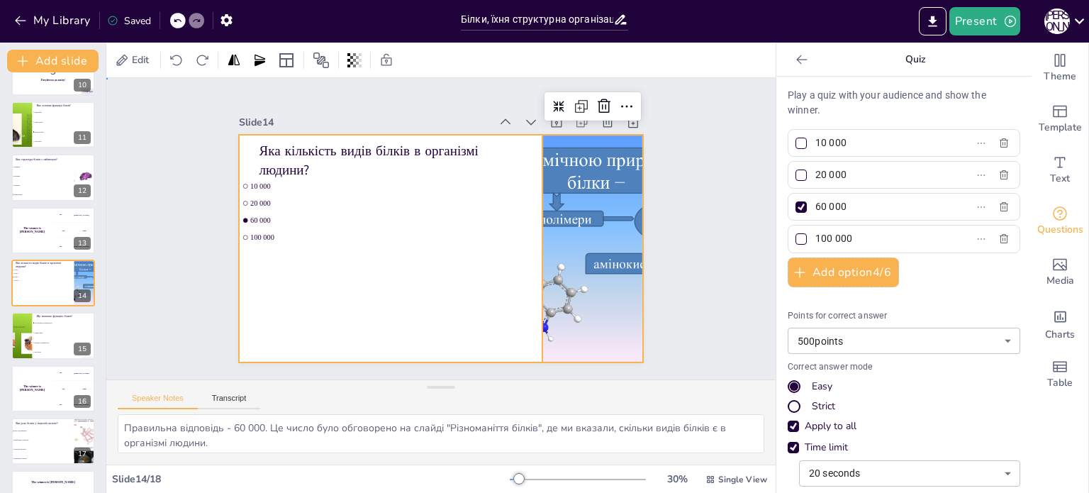
click at [378, 276] on div at bounding box center [439, 248] width 426 height 269
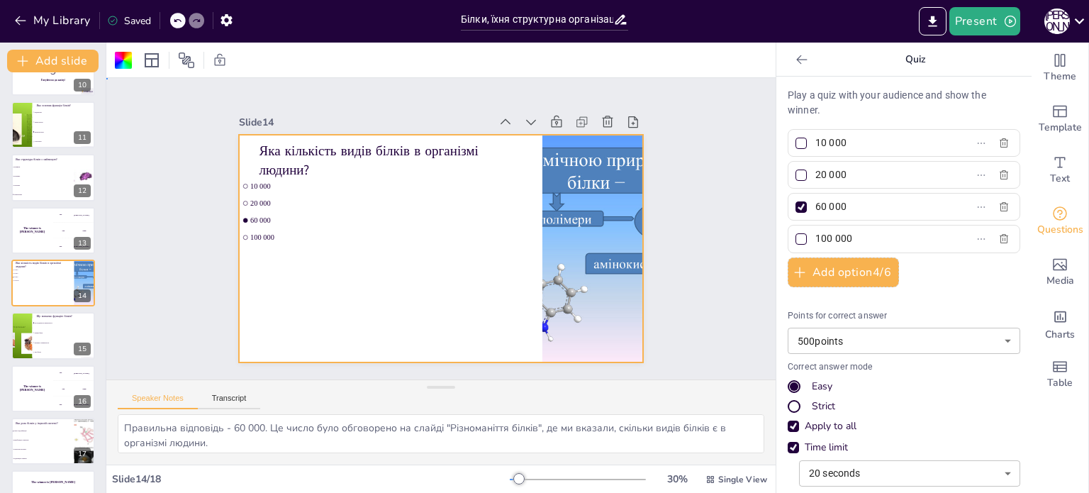
click at [378, 276] on div at bounding box center [433, 246] width 462 height 372
click at [42, 328] on li "Розмір білка" at bounding box center [64, 333] width 64 height 10
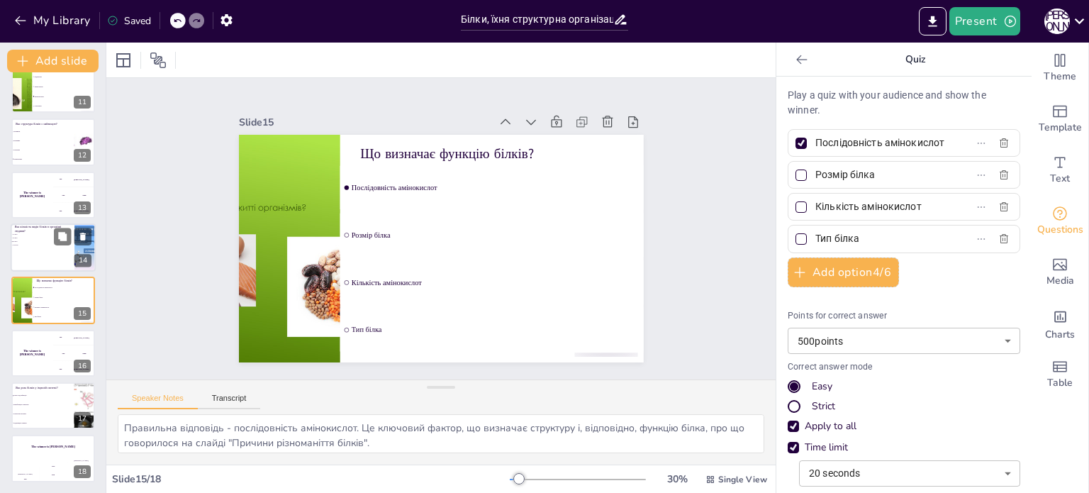
click at [46, 261] on div at bounding box center [53, 247] width 85 height 48
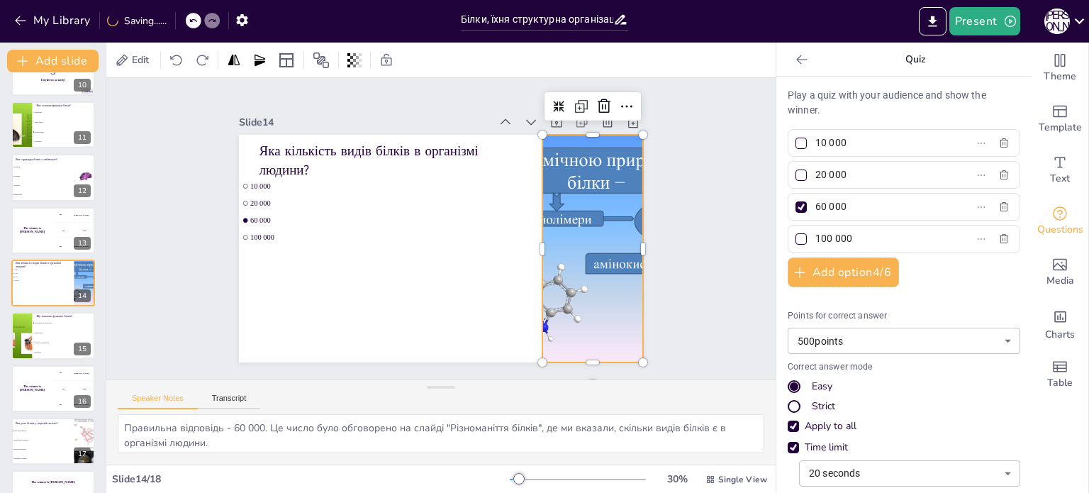
click at [543, 184] on div at bounding box center [589, 264] width 325 height 258
click at [543, 184] on div at bounding box center [579, 294] width 359 height 311
click at [28, 328] on div at bounding box center [21, 336] width 64 height 48
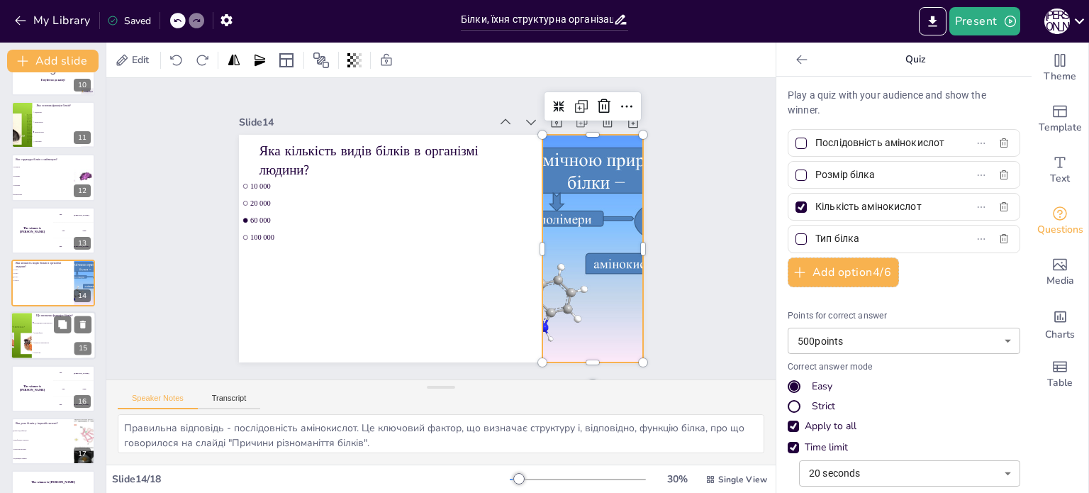
scroll to position [545, 0]
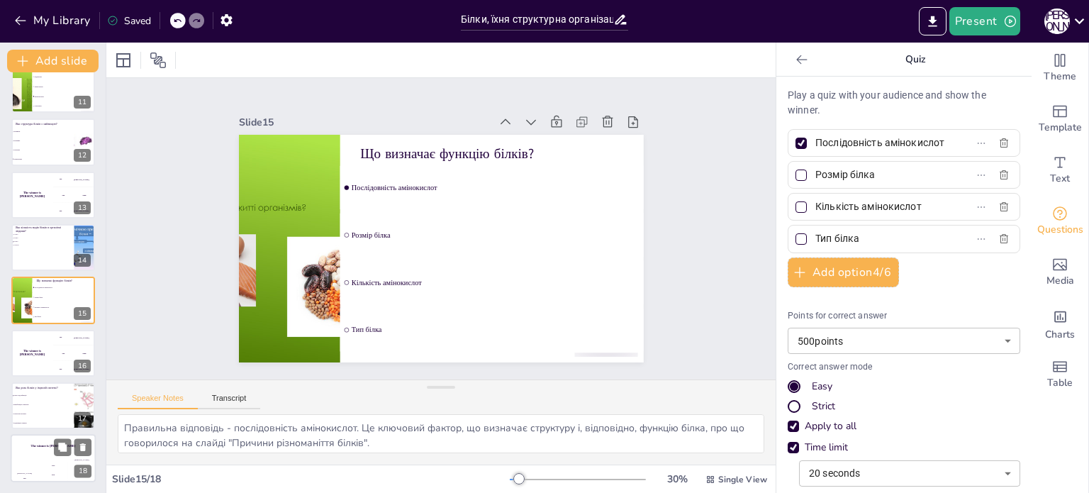
click at [42, 450] on div "The winner is [PERSON_NAME]" at bounding box center [53, 447] width 85 height 24
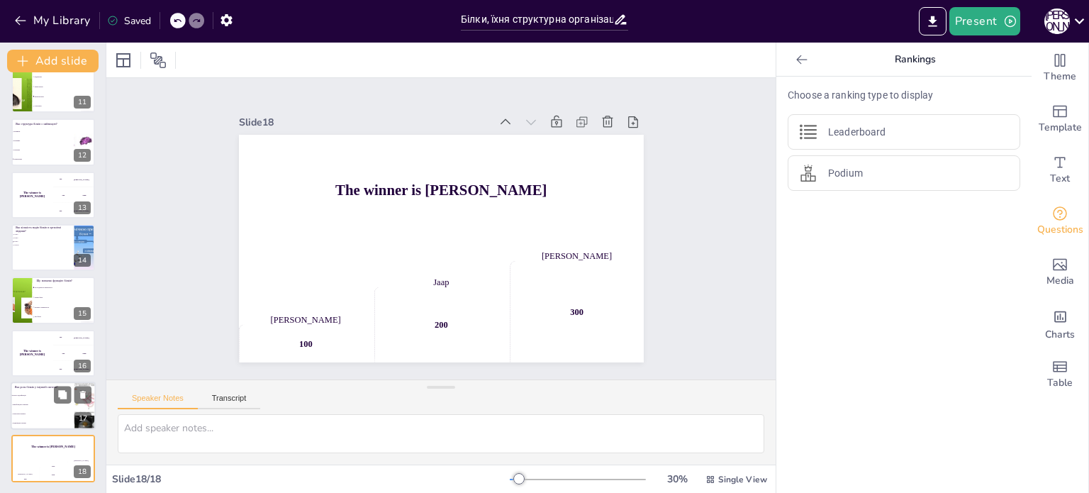
click at [49, 415] on li "Транспорт молекул" at bounding box center [43, 413] width 64 height 9
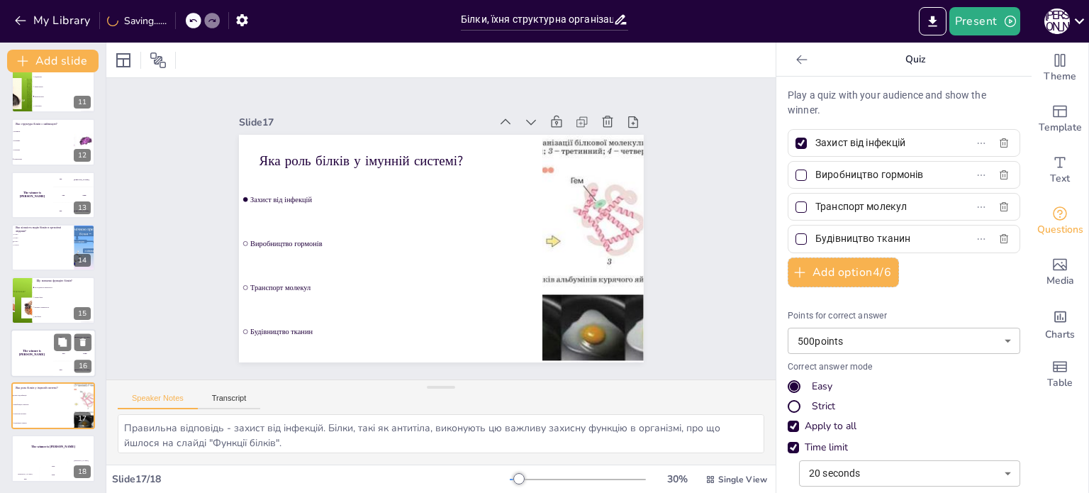
click at [47, 362] on div "The winner is [PERSON_NAME]" at bounding box center [32, 353] width 43 height 48
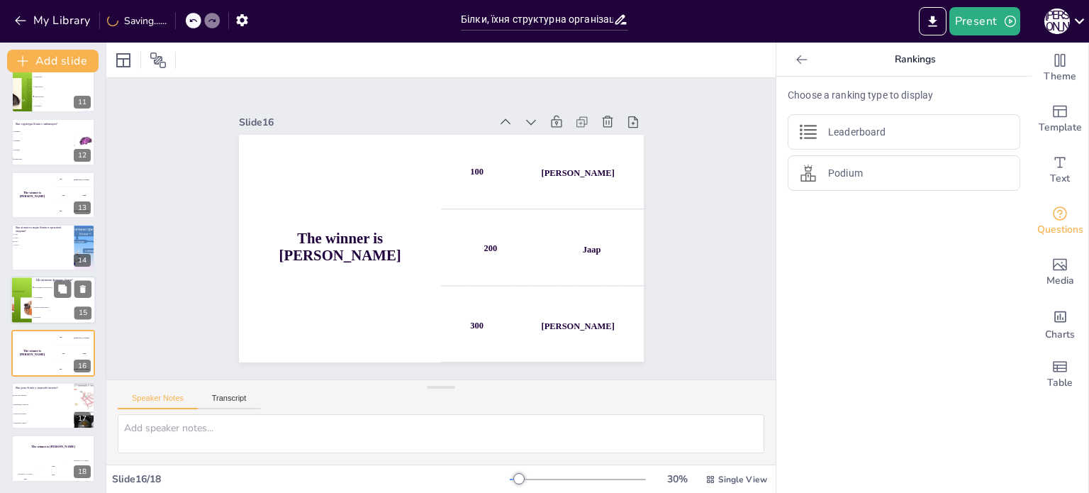
click at [55, 303] on li "Кількість амінокислот" at bounding box center [64, 308] width 64 height 10
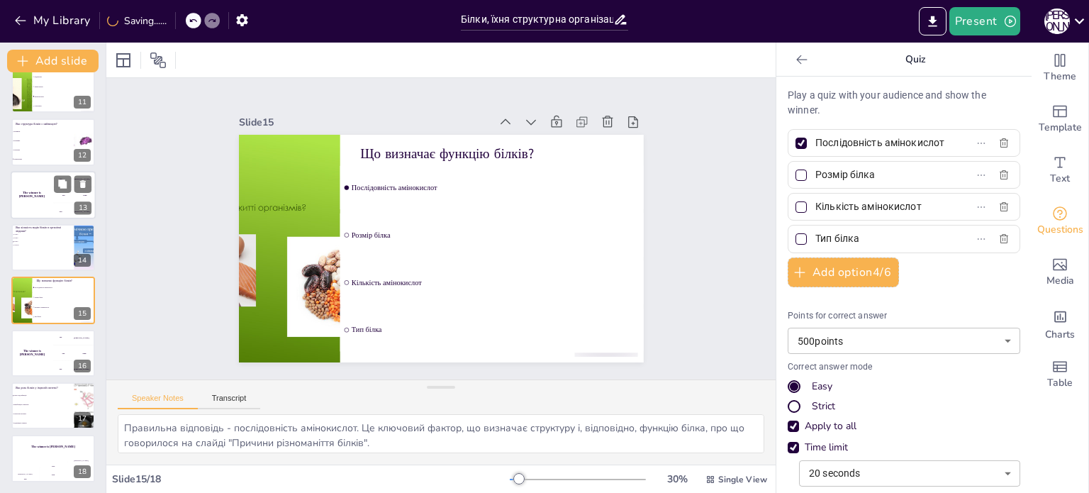
click at [39, 203] on div "The winner is [PERSON_NAME]" at bounding box center [32, 195] width 43 height 48
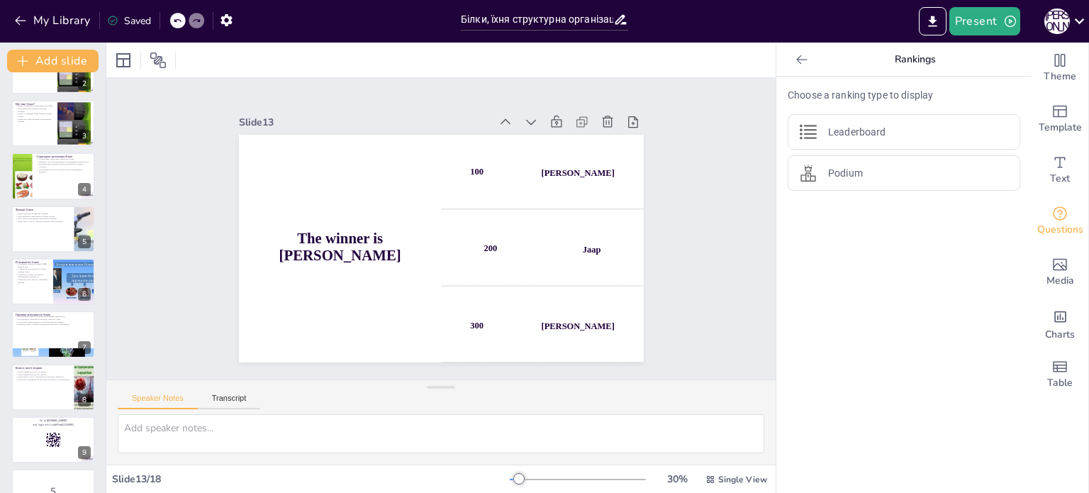
scroll to position [0, 0]
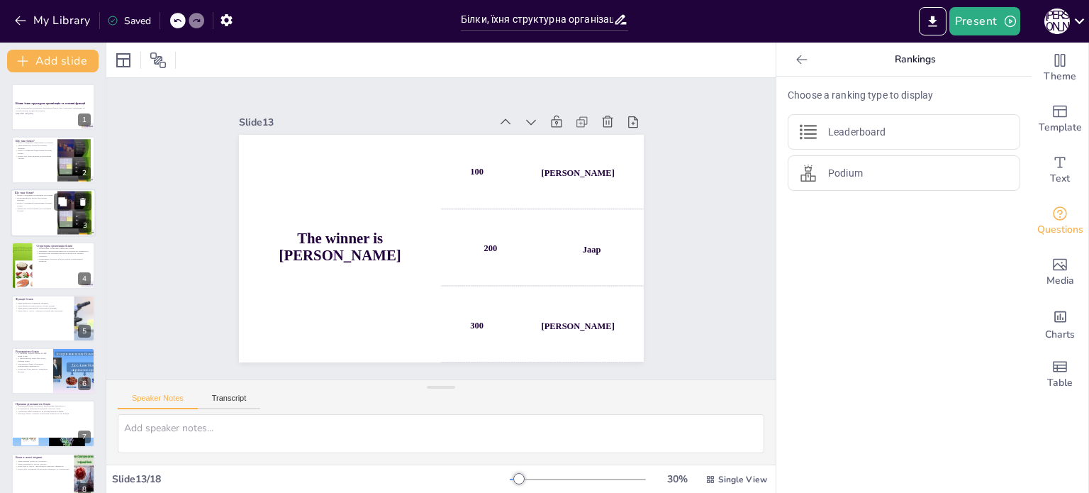
click at [19, 220] on div at bounding box center [53, 213] width 85 height 48
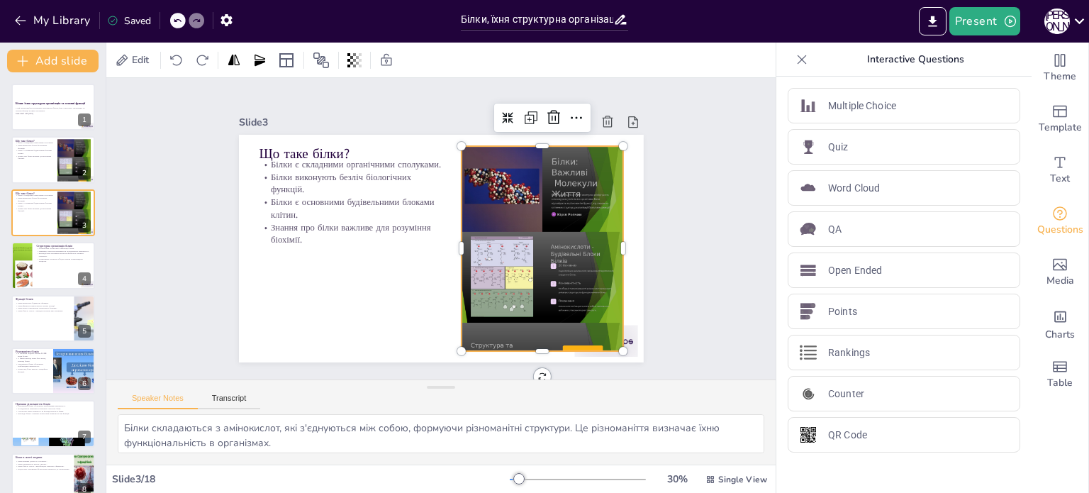
click at [510, 163] on div at bounding box center [535, 269] width 203 height 245
click at [510, 163] on div at bounding box center [519, 296] width 248 height 268
click at [510, 163] on div at bounding box center [530, 278] width 220 height 255
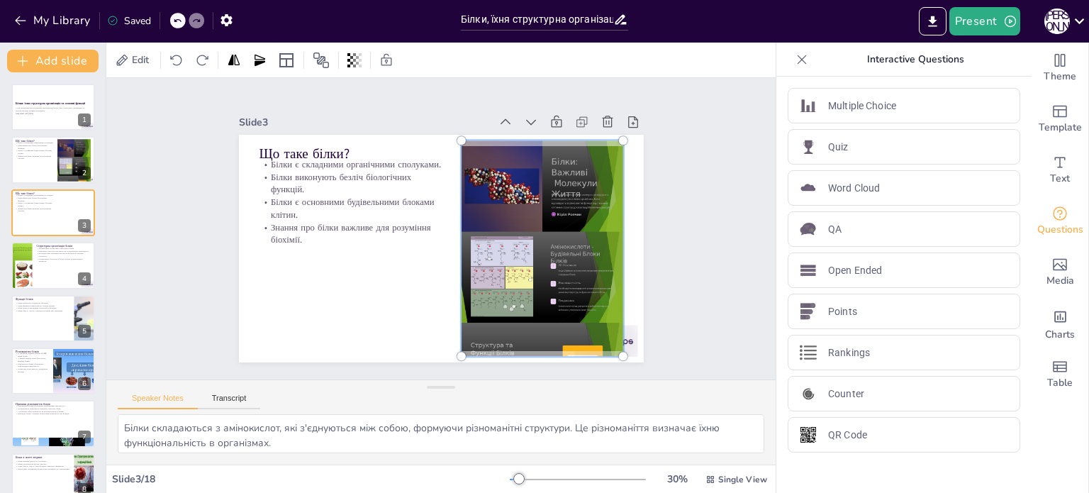
click at [510, 163] on div at bounding box center [535, 269] width 223 height 265
click at [510, 230] on div at bounding box center [432, 331] width 250 height 202
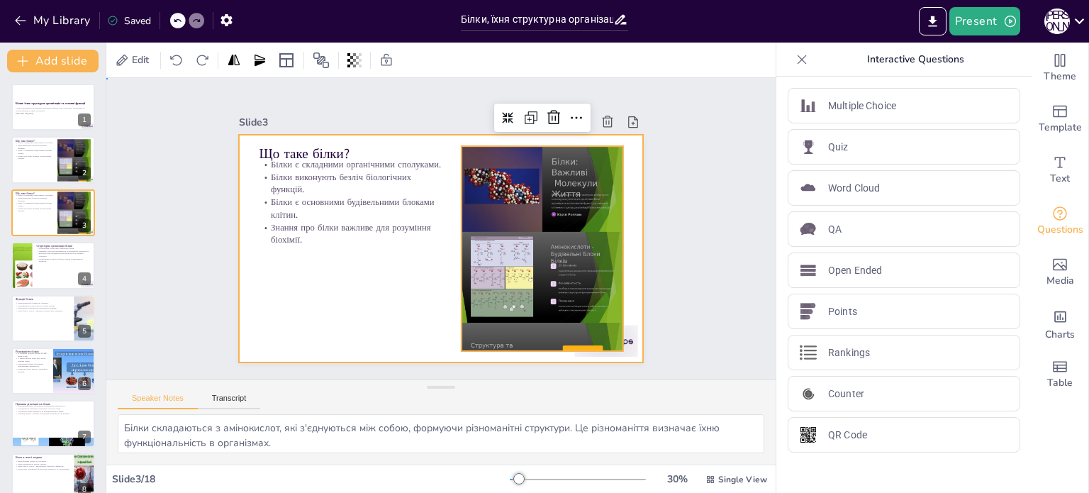
click at [358, 315] on div at bounding box center [452, 212] width 461 height 422
